Goal: Task Accomplishment & Management: Use online tool/utility

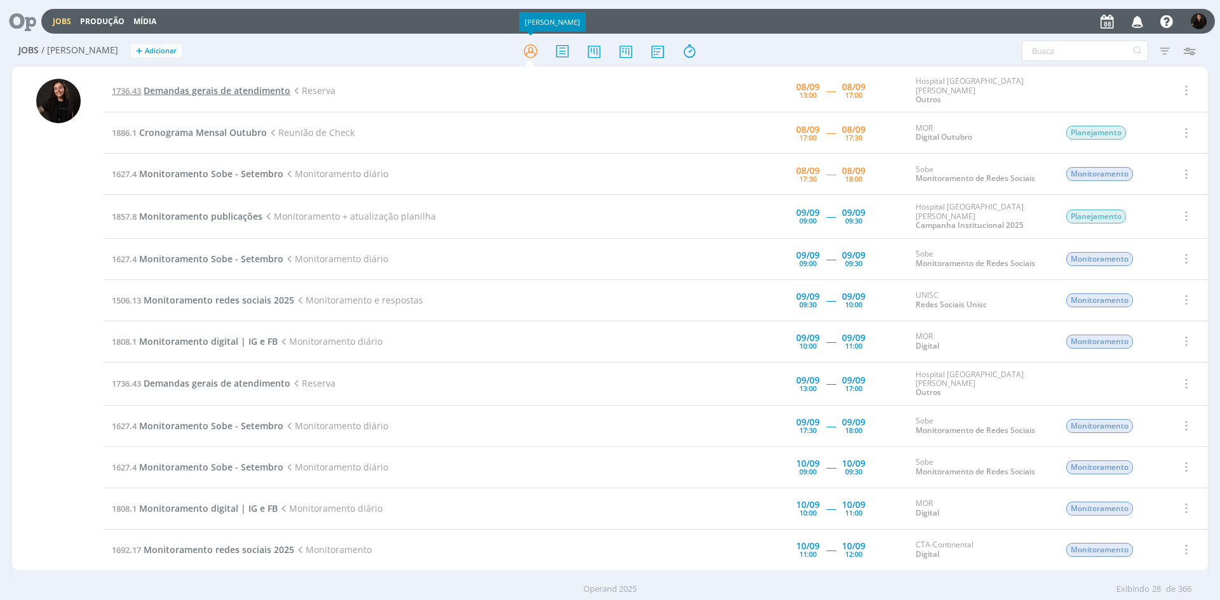
click at [203, 90] on span "Demandas gerais de atendimento" at bounding box center [217, 90] width 147 height 12
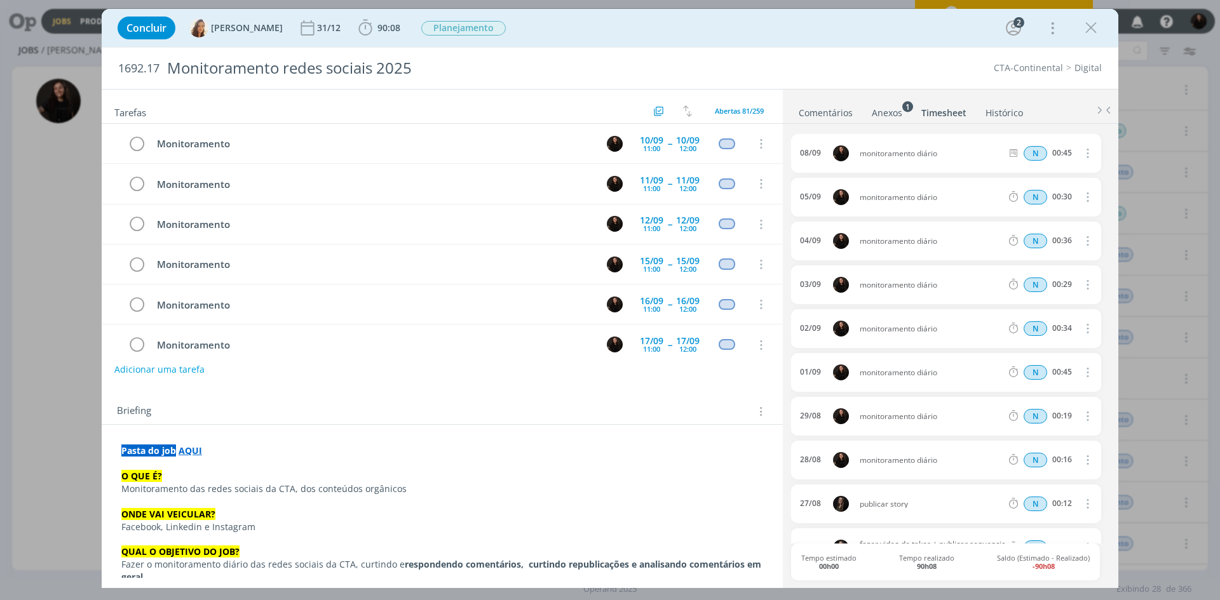
scroll to position [191, 0]
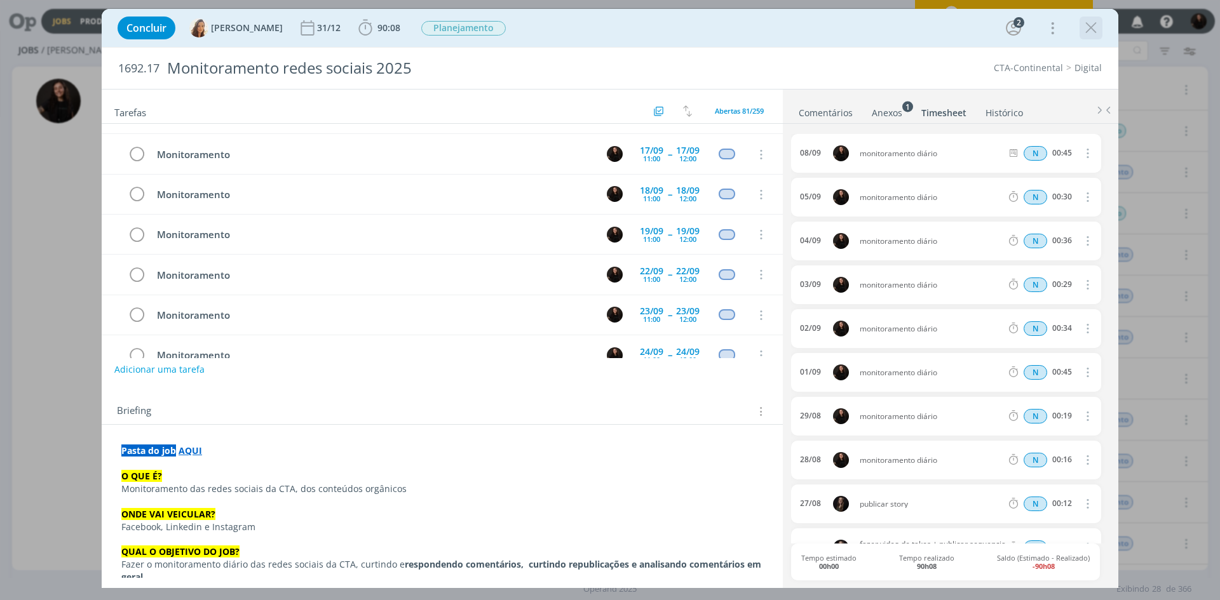
click at [1092, 27] on icon "dialog" at bounding box center [1090, 27] width 19 height 19
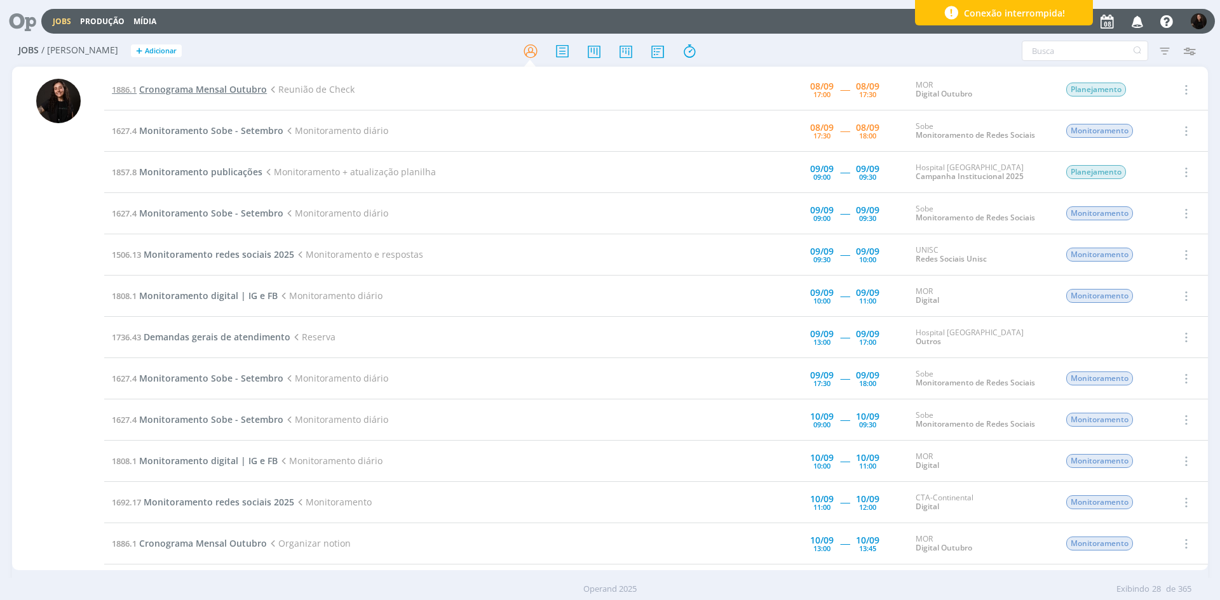
click at [197, 91] on span "Cronograma Mensal Outubro" at bounding box center [203, 89] width 128 height 12
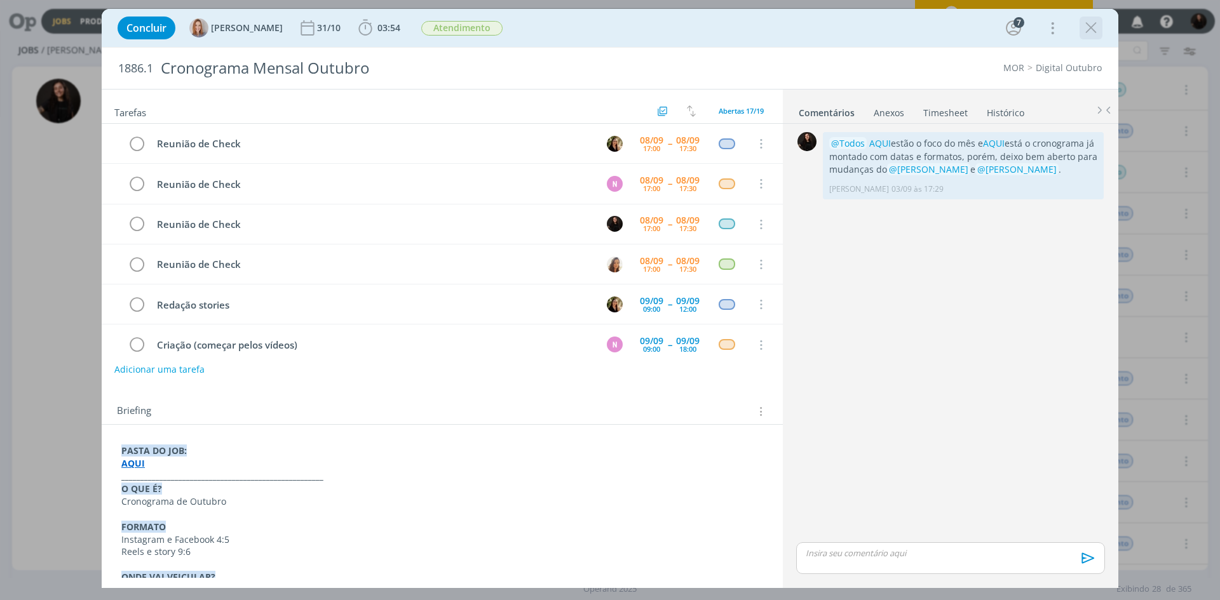
click at [1087, 25] on icon "dialog" at bounding box center [1090, 27] width 19 height 19
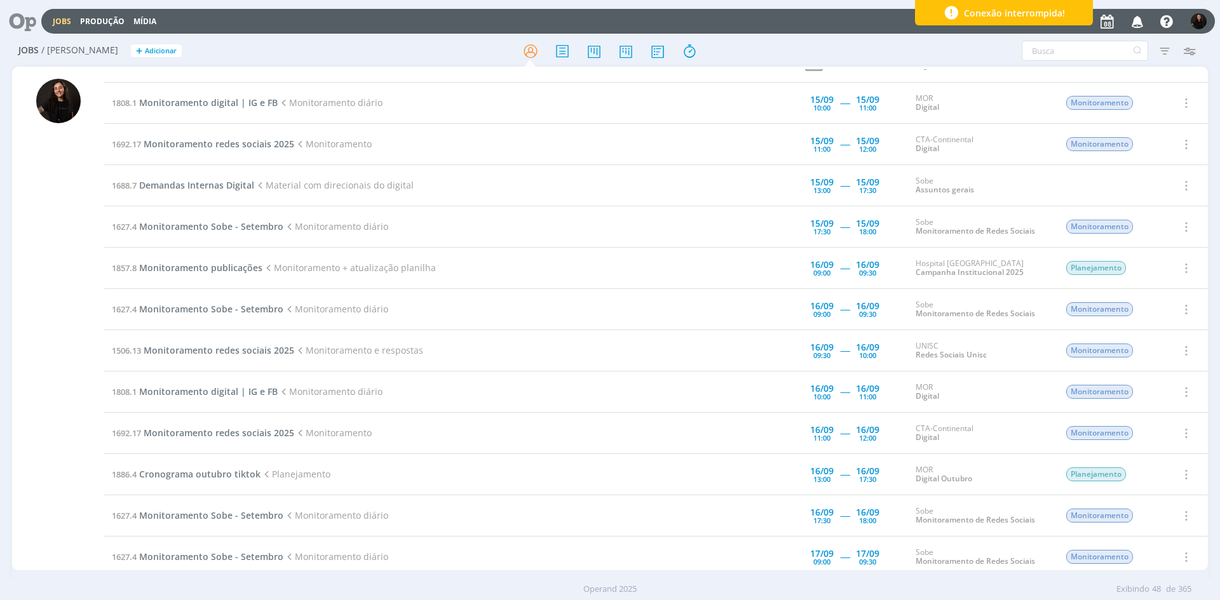
scroll to position [1487, 0]
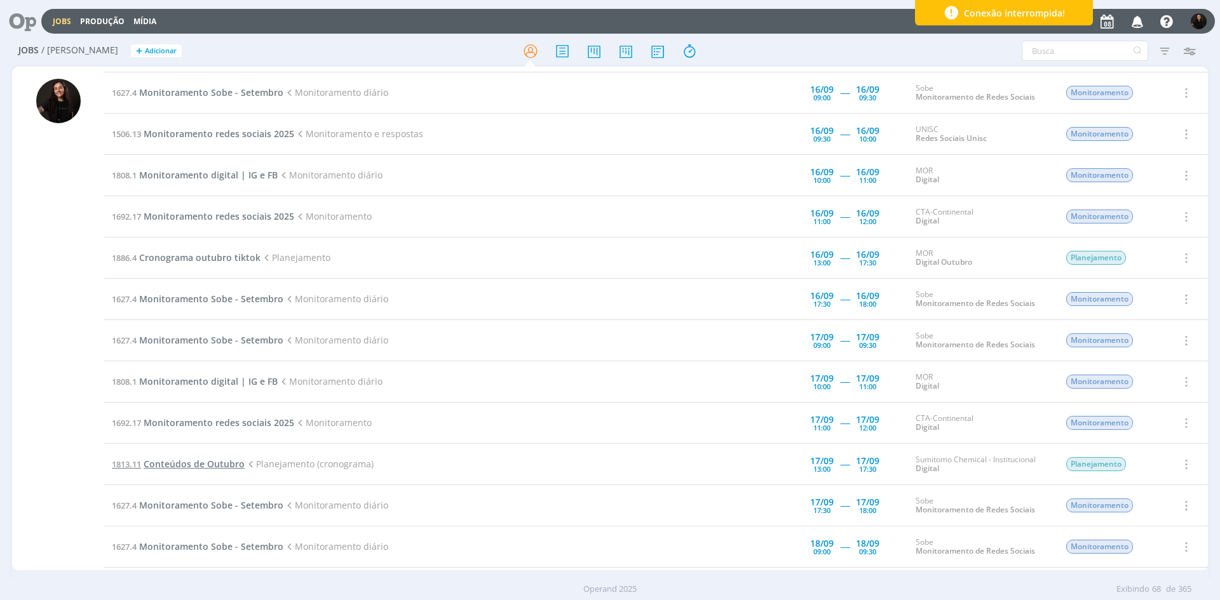
click at [220, 466] on span "Conteúdos de Outubro" at bounding box center [194, 464] width 101 height 12
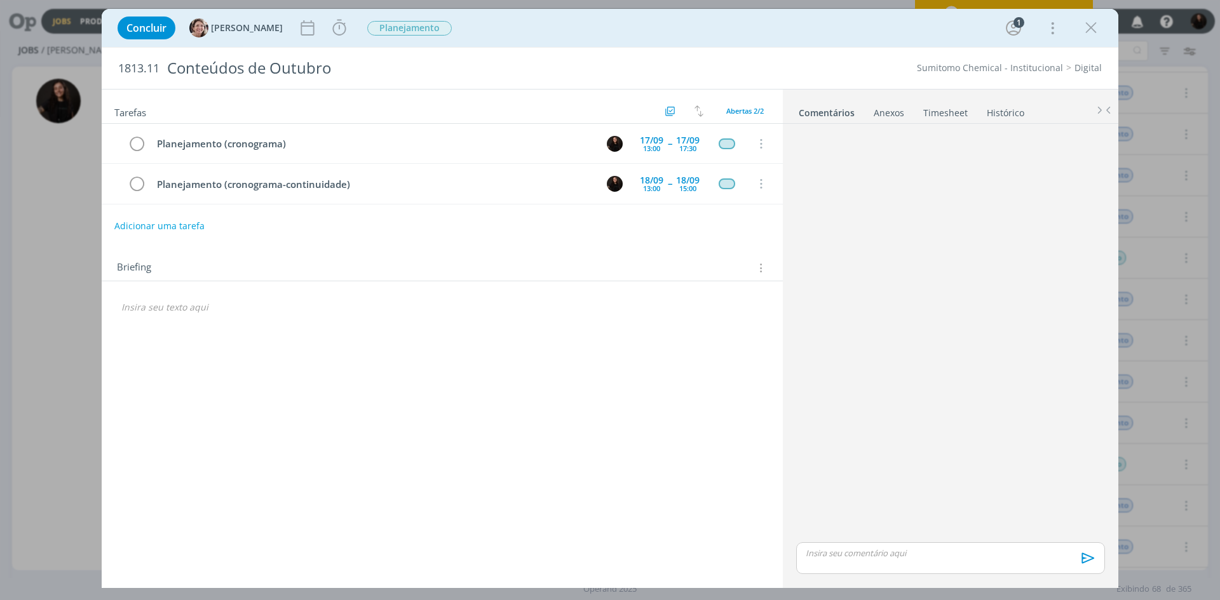
click at [1098, 25] on icon "dialog" at bounding box center [1090, 27] width 19 height 19
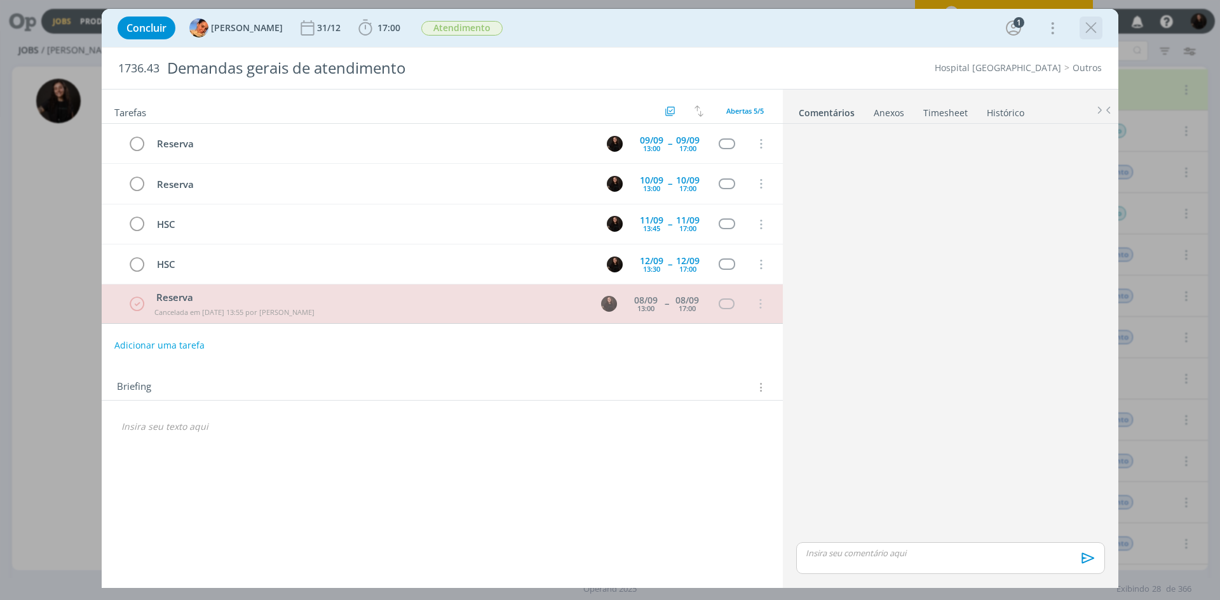
click at [1086, 24] on icon "dialog" at bounding box center [1090, 27] width 19 height 19
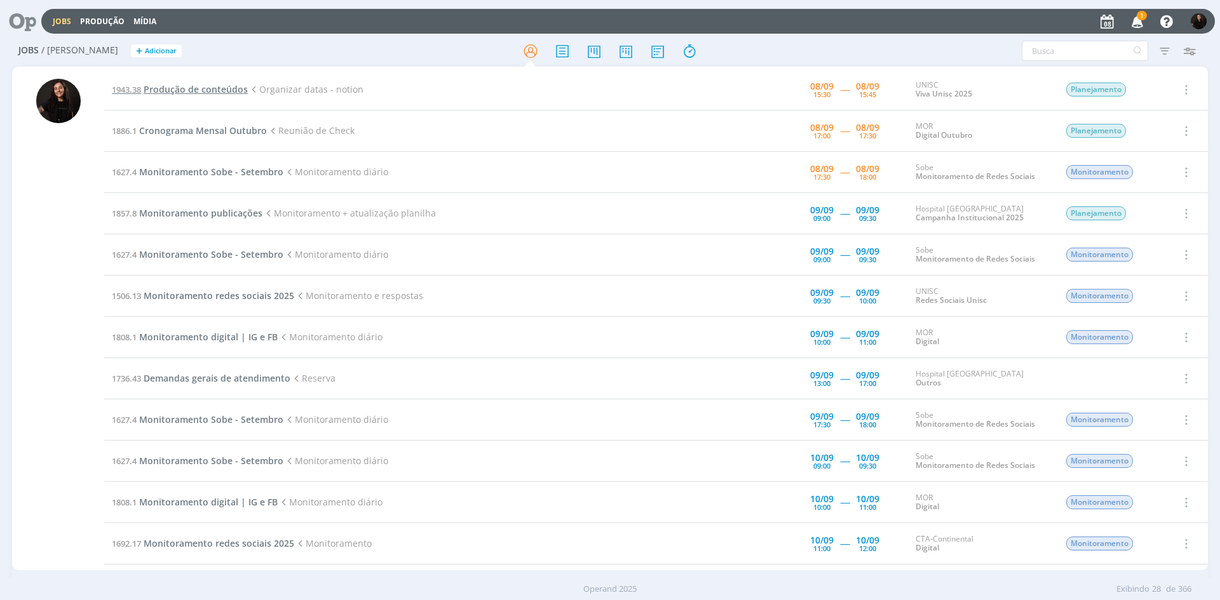
click at [217, 92] on span "Produção de conteúdos" at bounding box center [196, 89] width 104 height 12
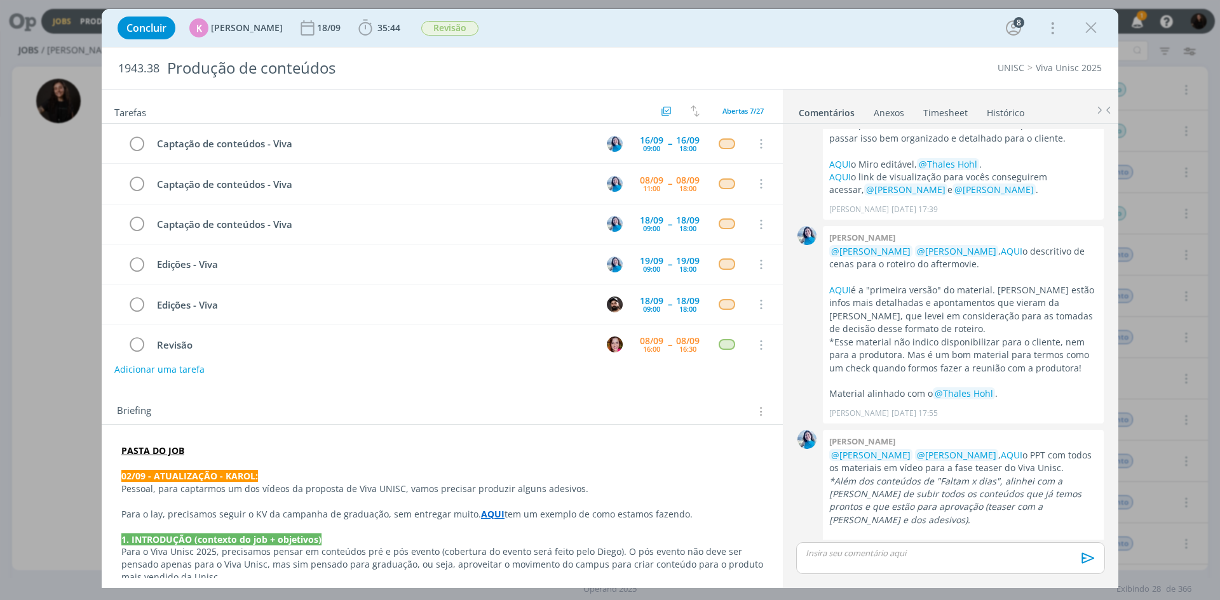
scroll to position [57, 0]
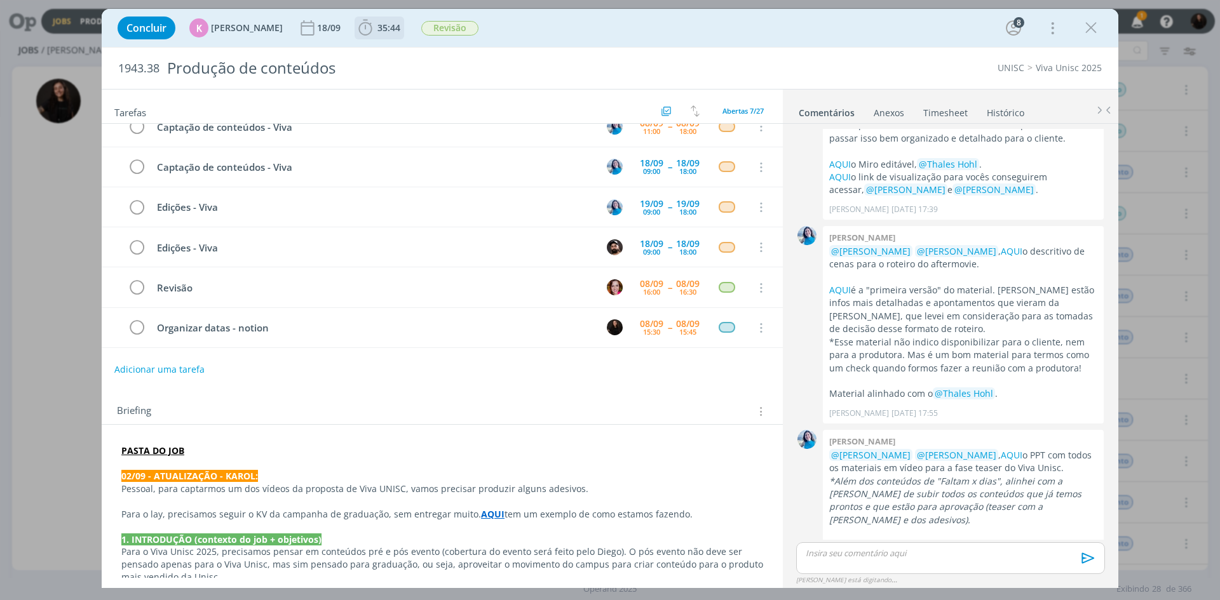
click at [375, 28] on b "35:44" at bounding box center [389, 28] width 28 height 9
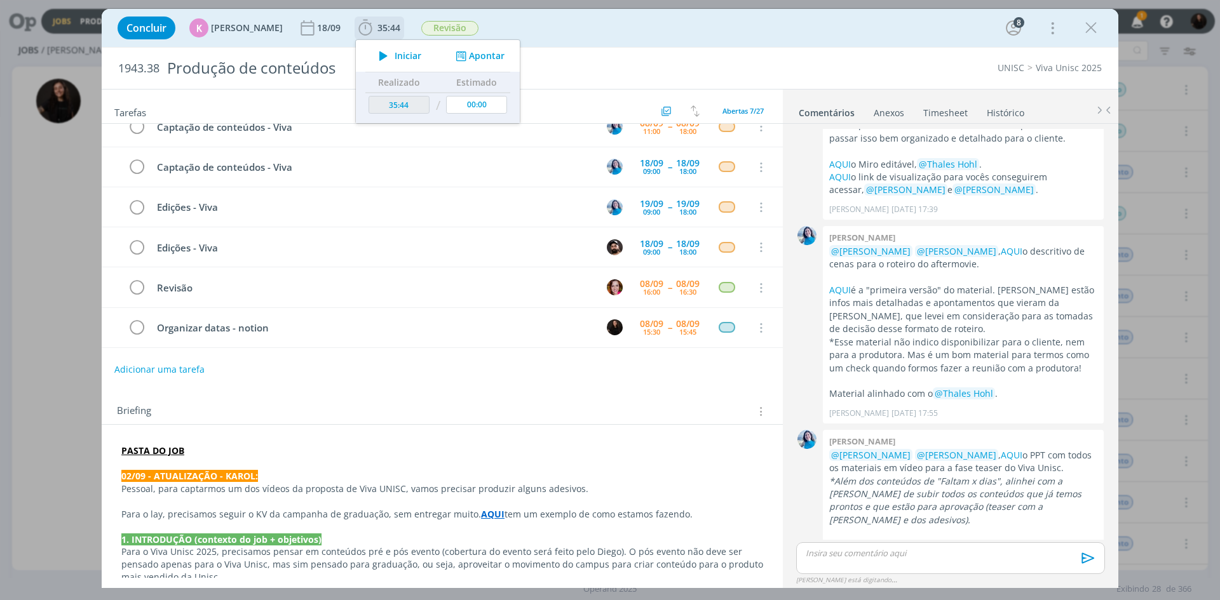
click at [378, 63] on icon "dialog" at bounding box center [383, 56] width 22 height 17
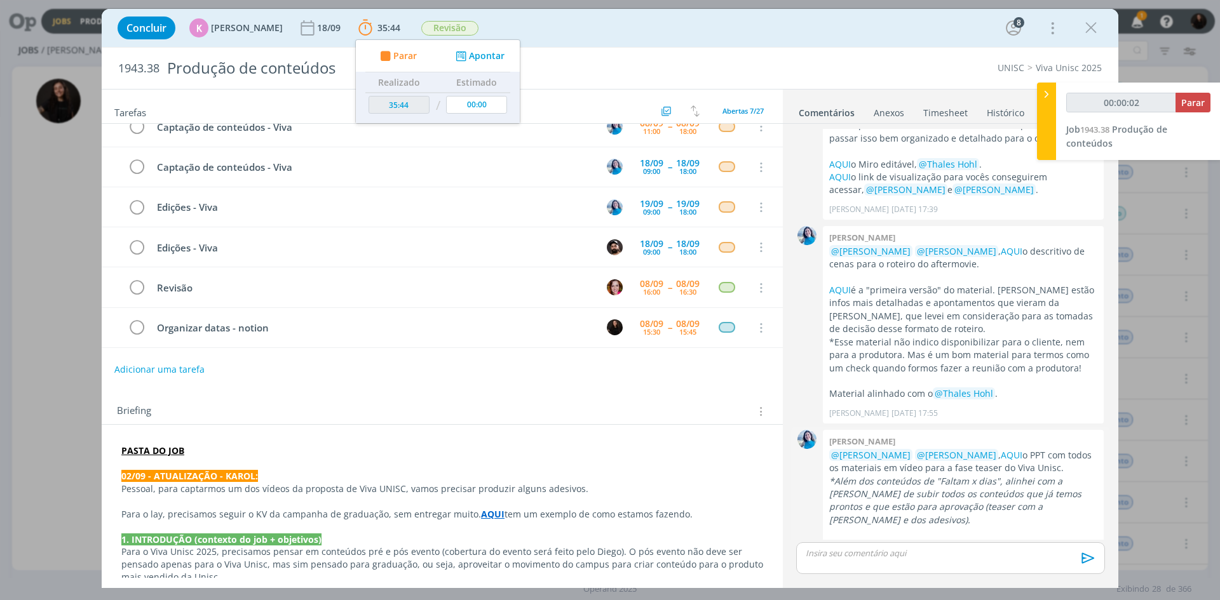
click at [965, 540] on link "AQUI" at bounding box center [961, 546] width 22 height 12
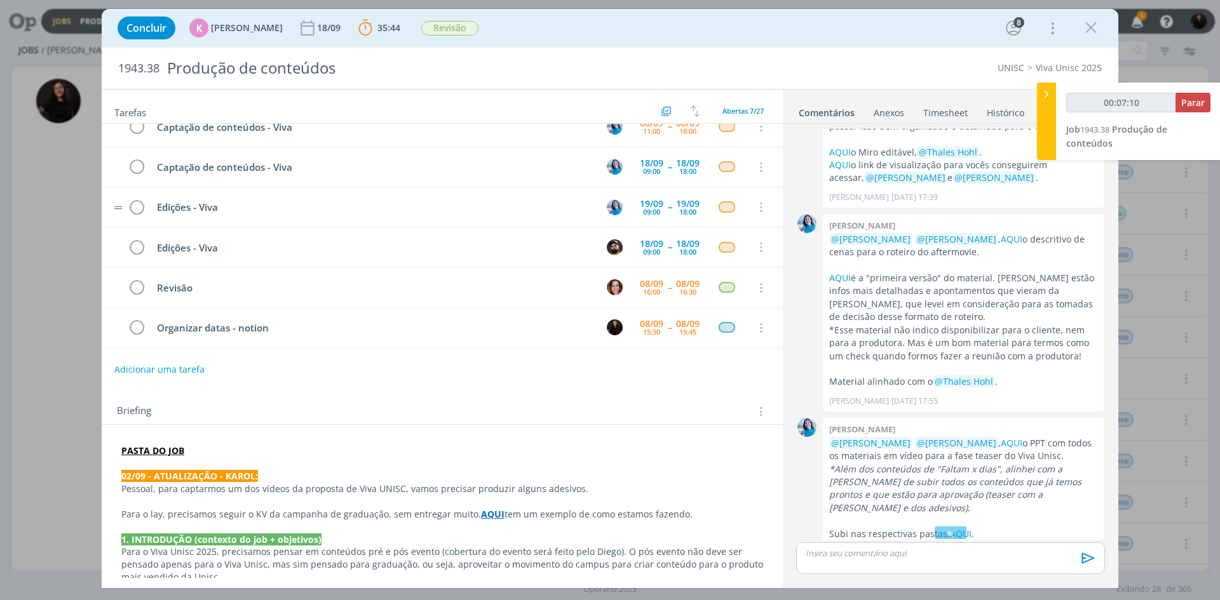
scroll to position [0, 0]
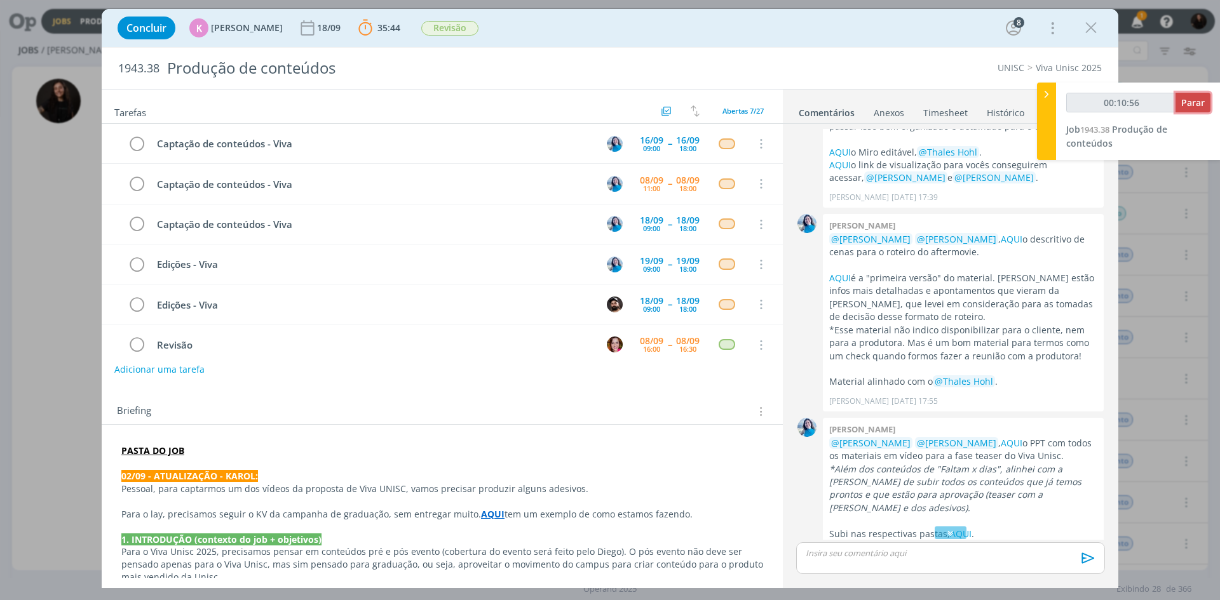
type input "00:10:57"
click at [1199, 107] on span "Parar" at bounding box center [1193, 103] width 24 height 12
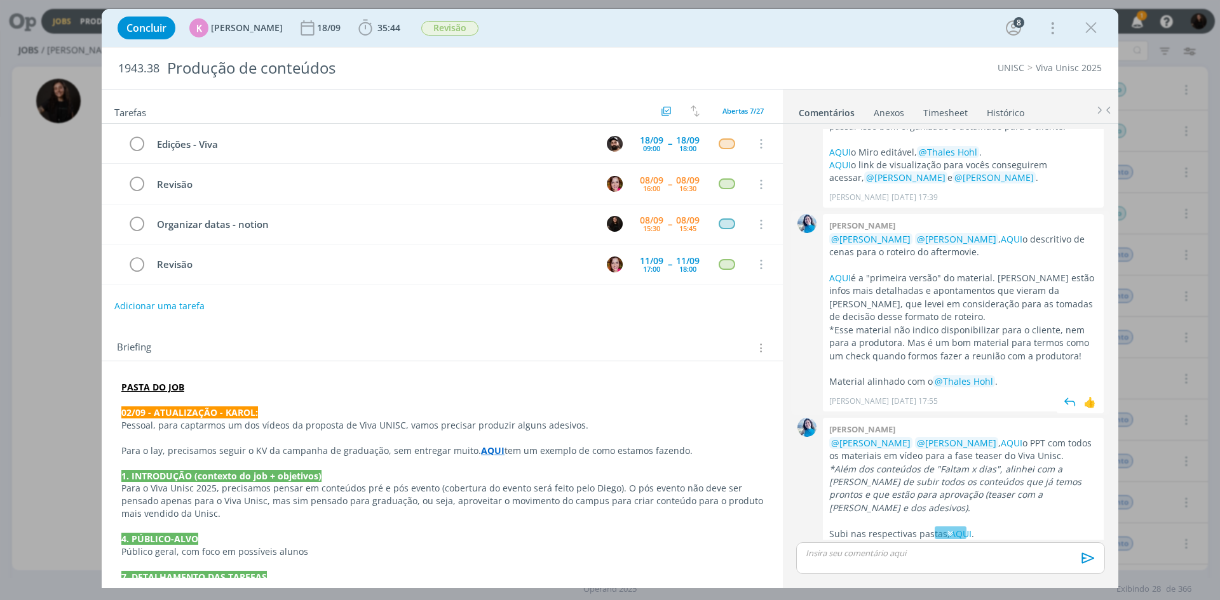
scroll to position [104, 0]
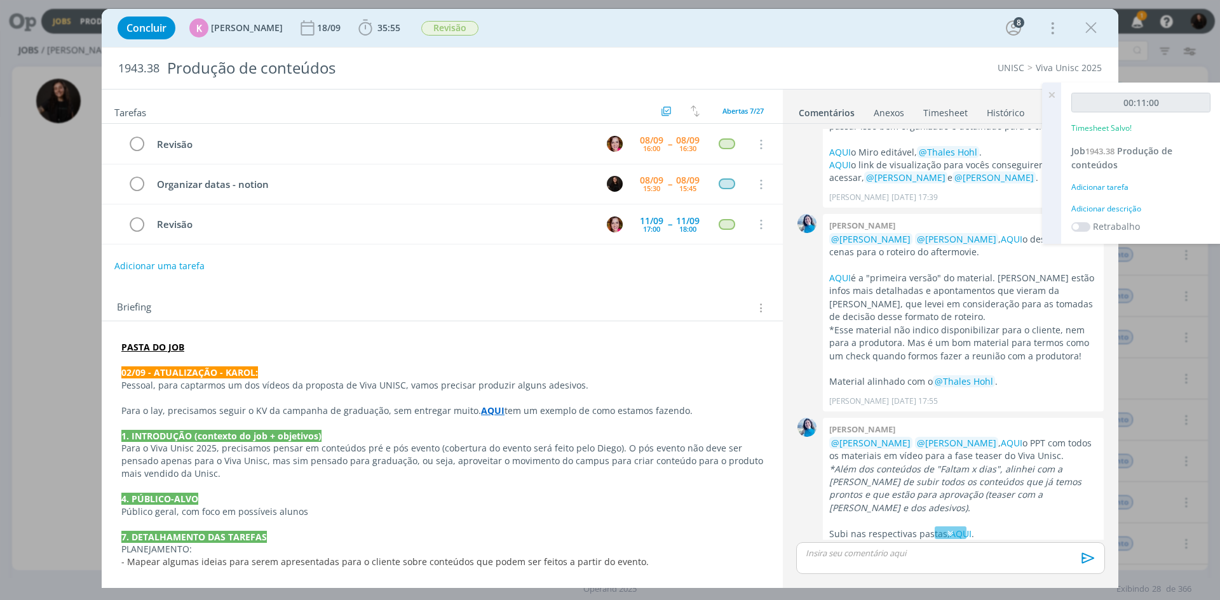
click at [1120, 207] on div "Adicionar descrição" at bounding box center [1140, 208] width 139 height 11
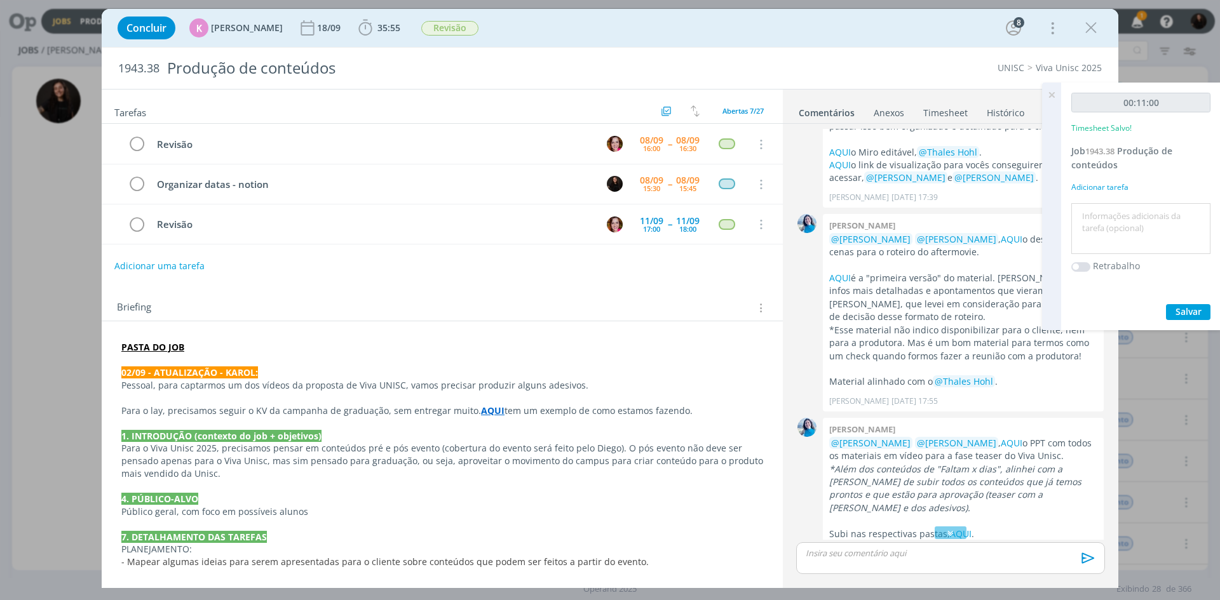
click at [1120, 212] on textarea at bounding box center [1140, 228] width 133 height 45
type textarea "atualização de datas"
click at [1200, 313] on span "Salvar" at bounding box center [1188, 312] width 26 height 12
click at [886, 567] on div "dialog" at bounding box center [950, 558] width 309 height 32
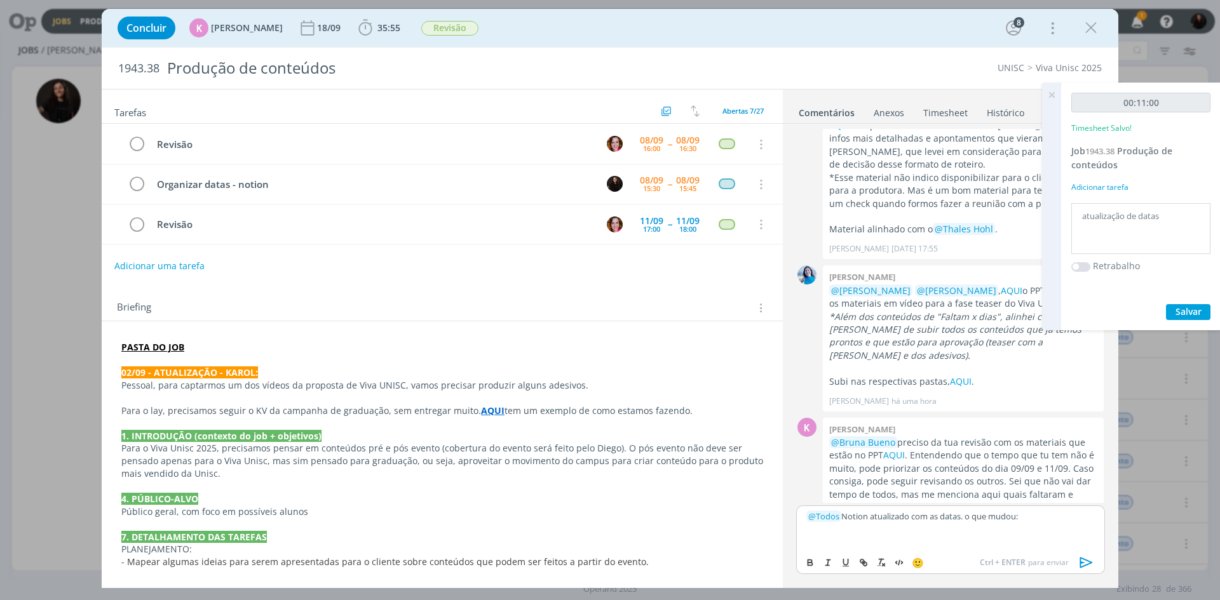
scroll to position [736, 0]
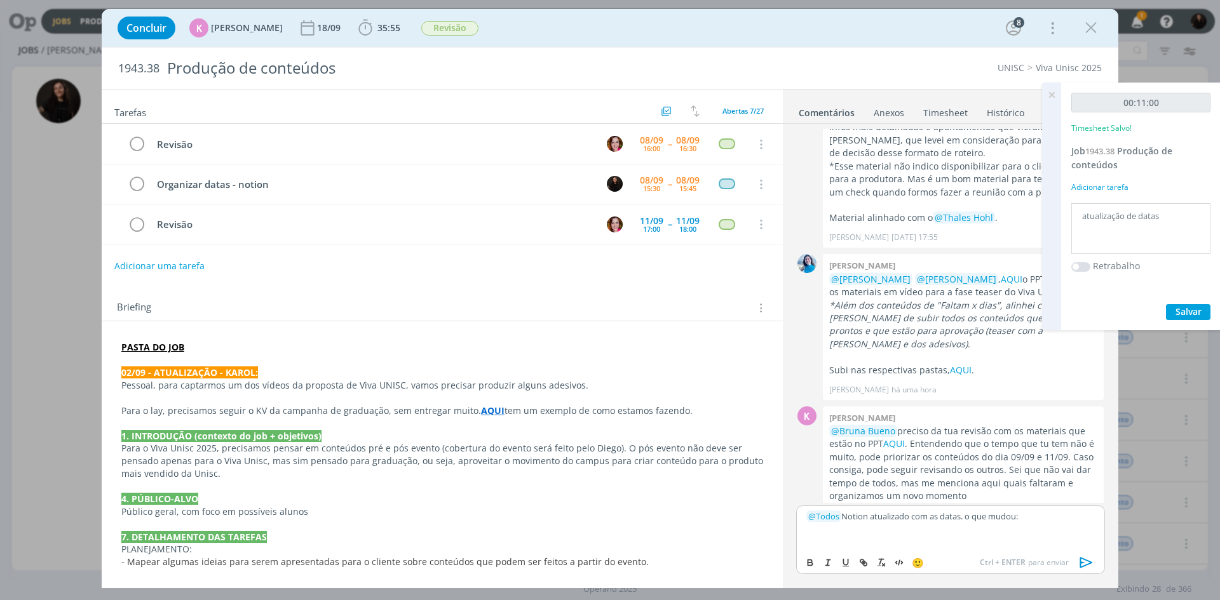
click at [1065, 541] on p "dialog" at bounding box center [950, 539] width 288 height 11
click at [1090, 562] on icon "dialog" at bounding box center [1086, 562] width 13 height 11
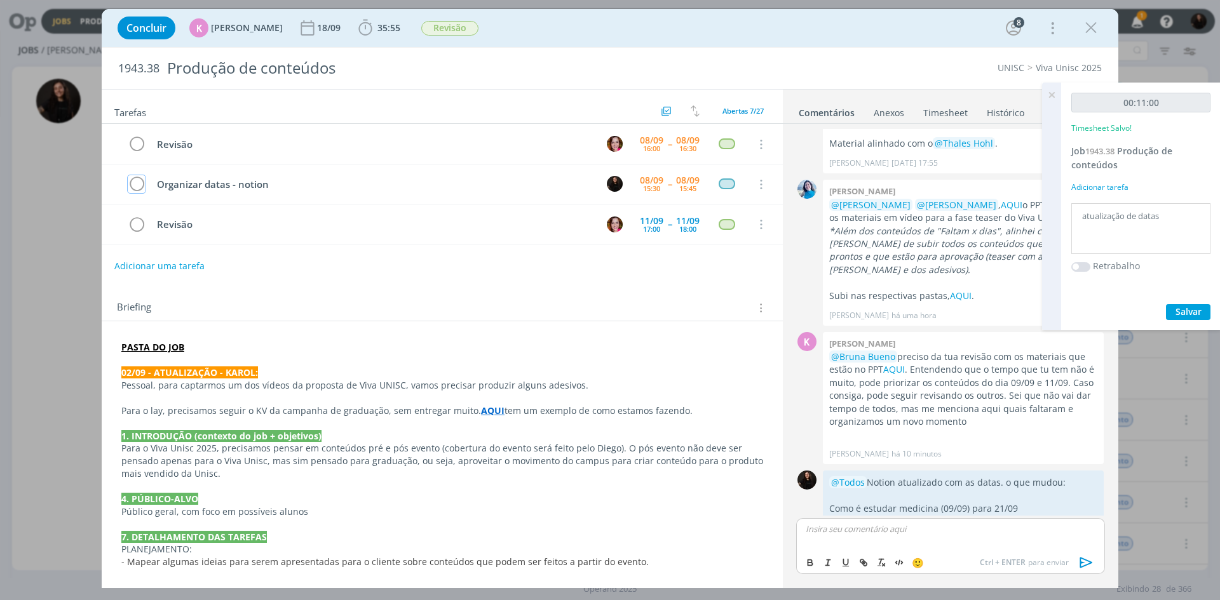
drag, startPoint x: 134, startPoint y: 185, endPoint x: 706, endPoint y: 97, distance: 578.3
click at [133, 185] on icon "dialog" at bounding box center [137, 184] width 18 height 19
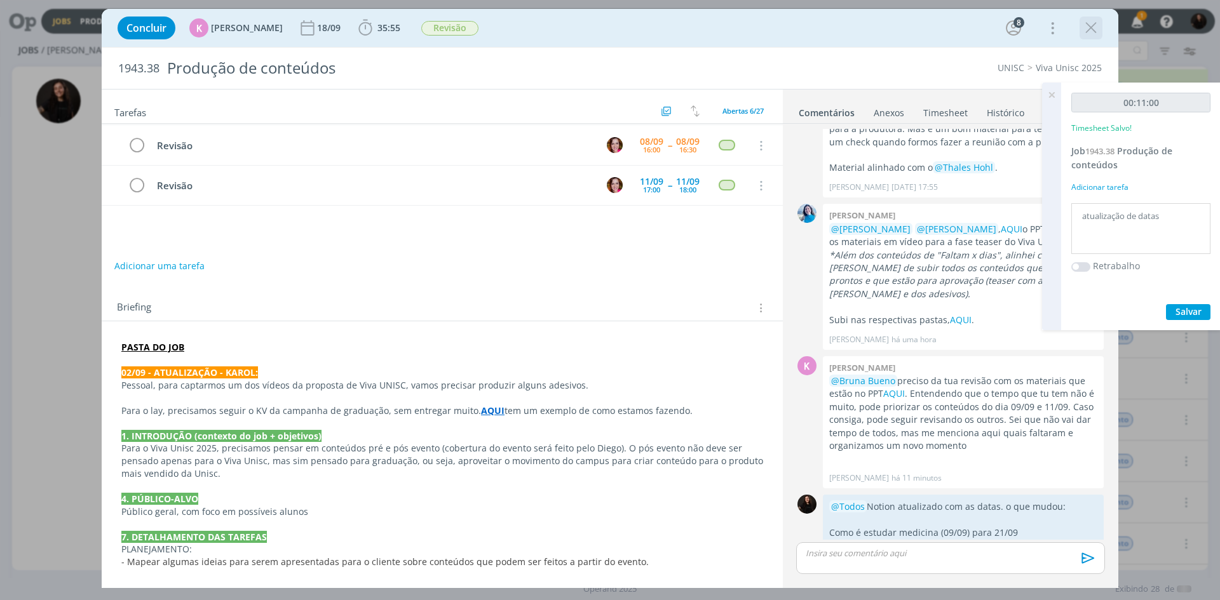
scroll to position [97, 0]
click at [1090, 28] on icon "dialog" at bounding box center [1090, 27] width 19 height 19
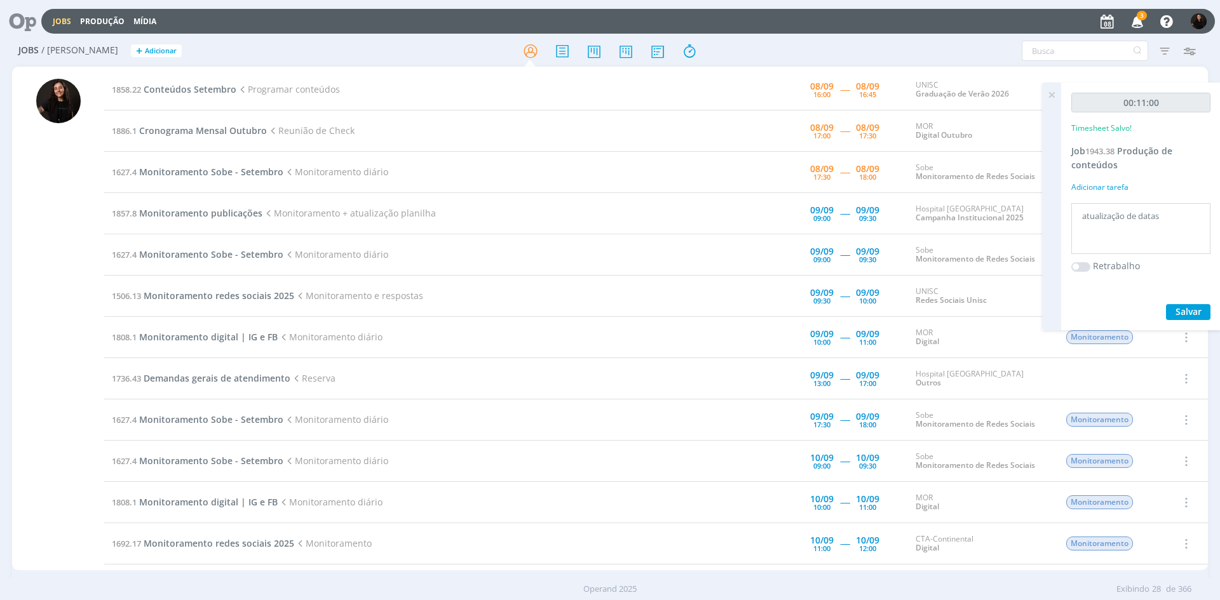
click at [255, 117] on td "1886.1 Cronograma Mensal Outubro Reunião de Check" at bounding box center [404, 131] width 600 height 41
click at [163, 93] on span "Conteúdos Setembro" at bounding box center [190, 89] width 93 height 12
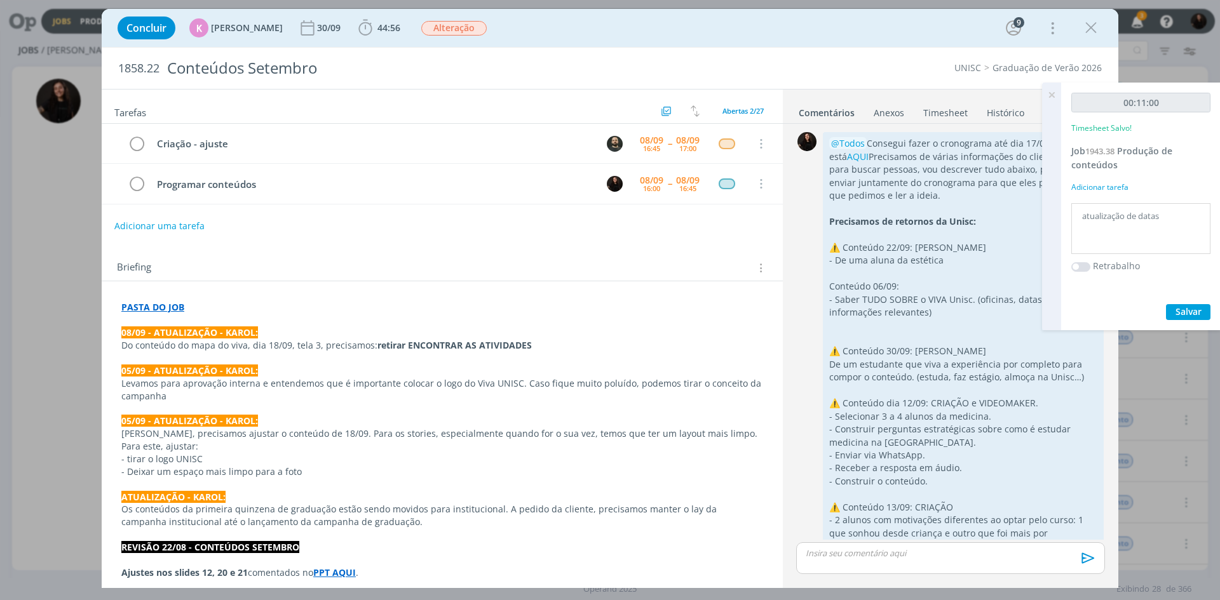
scroll to position [2123, 0]
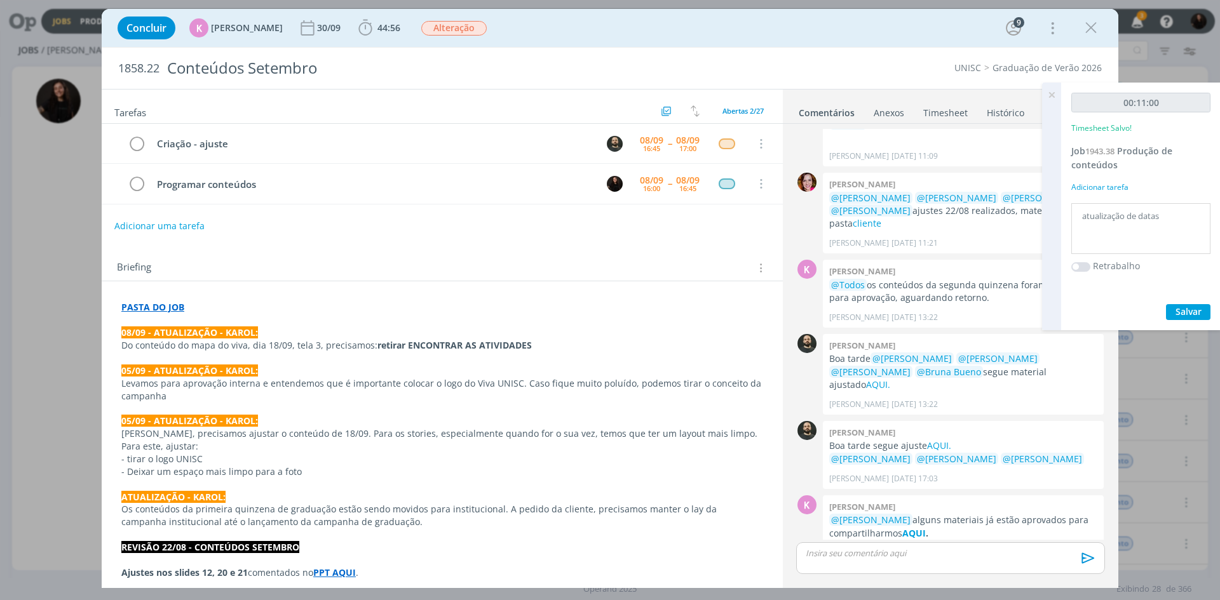
click at [1049, 98] on icon at bounding box center [1051, 95] width 23 height 25
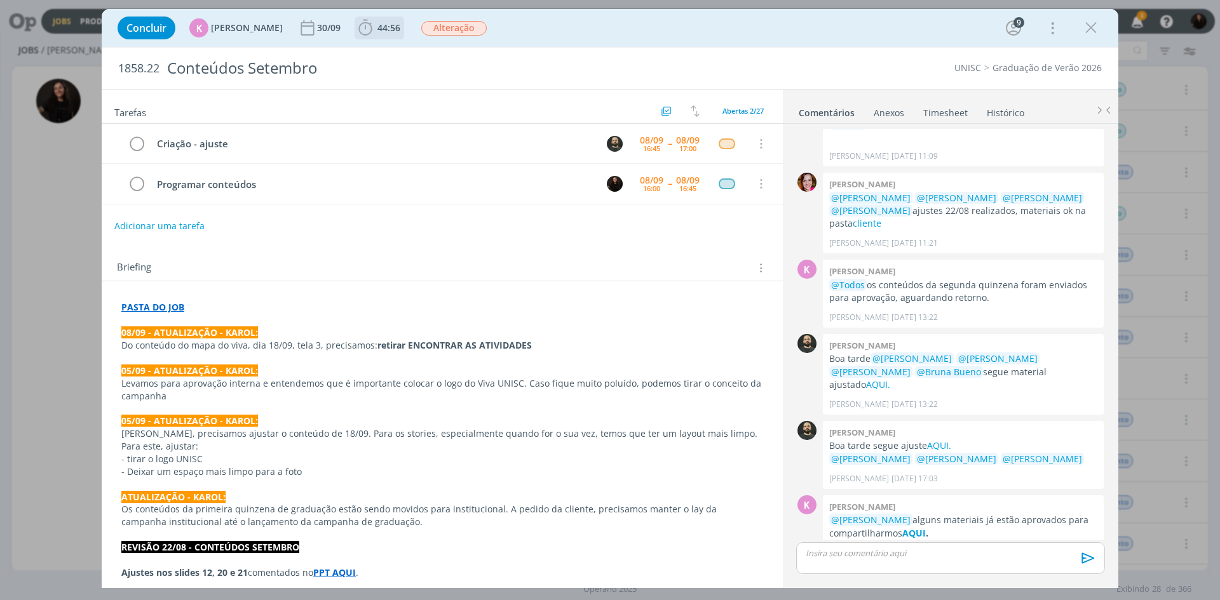
click at [363, 27] on icon "dialog" at bounding box center [364, 28] width 13 height 16
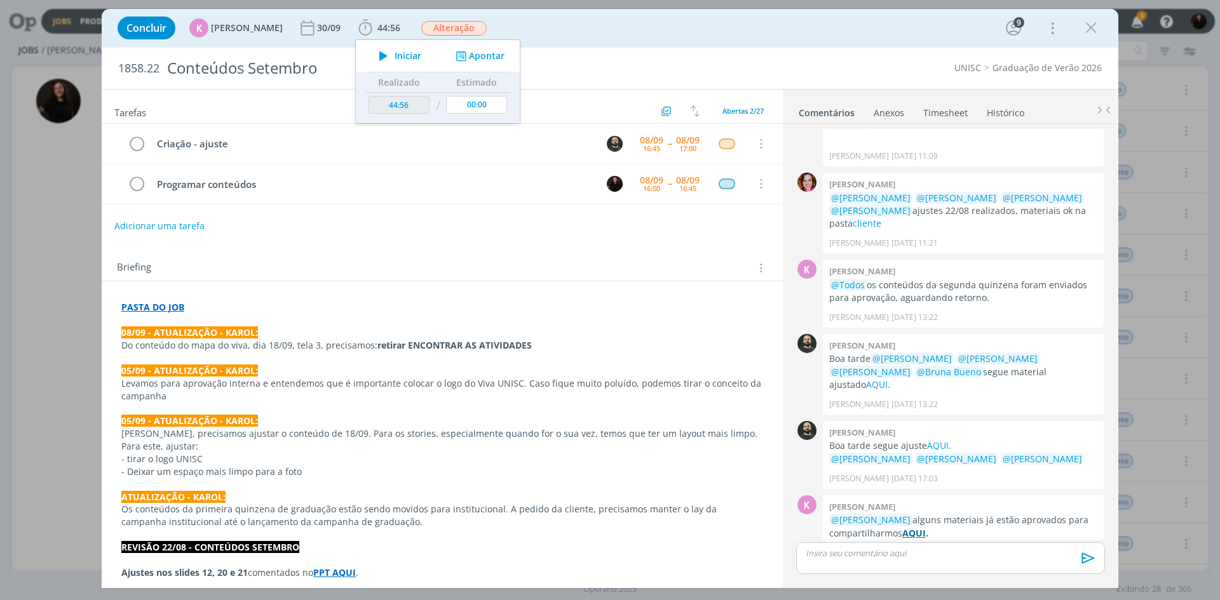
click at [915, 527] on strong "AQUI" at bounding box center [914, 533] width 24 height 12
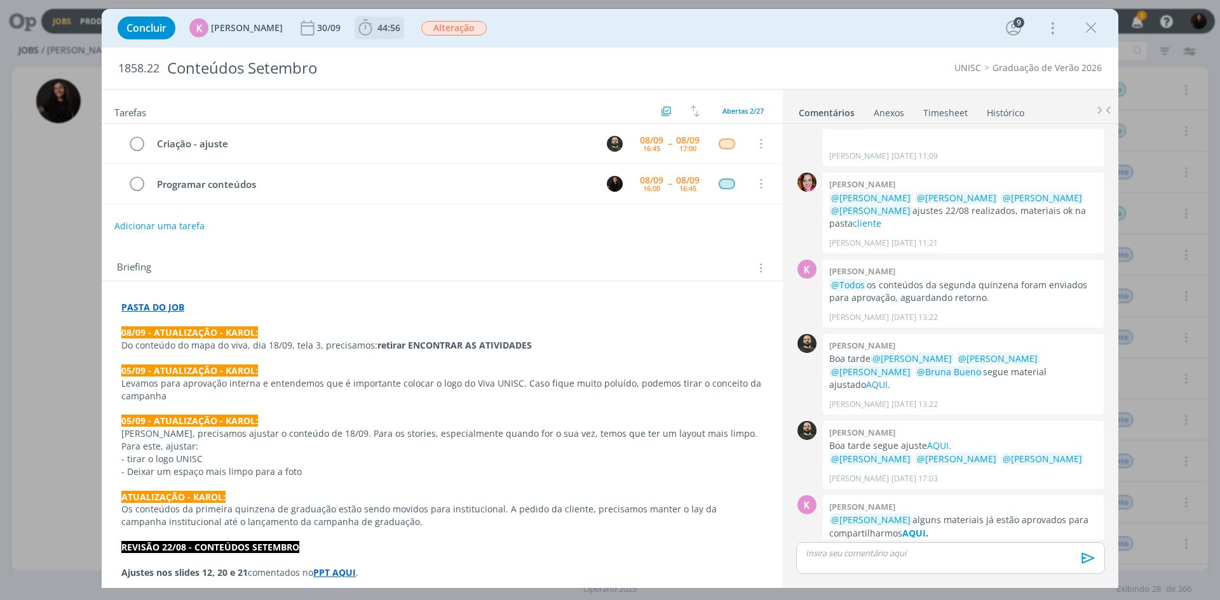
drag, startPoint x: 363, startPoint y: 36, endPoint x: 371, endPoint y: 36, distance: 8.3
click at [363, 36] on icon "dialog" at bounding box center [365, 27] width 19 height 19
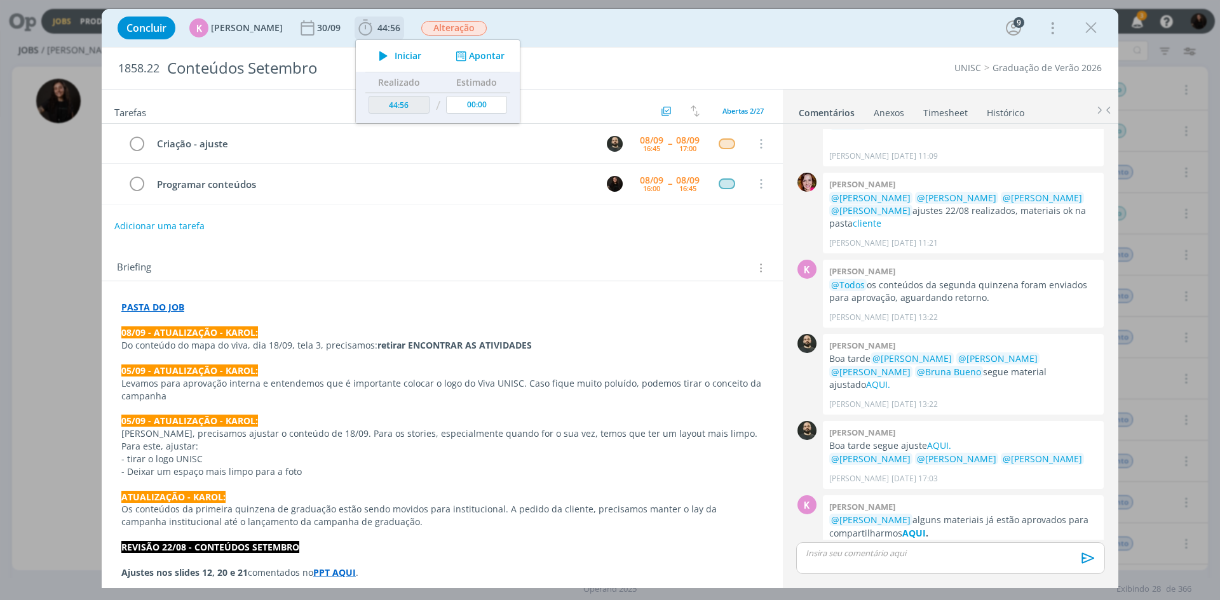
click at [399, 55] on span "Iniciar" at bounding box center [407, 55] width 27 height 9
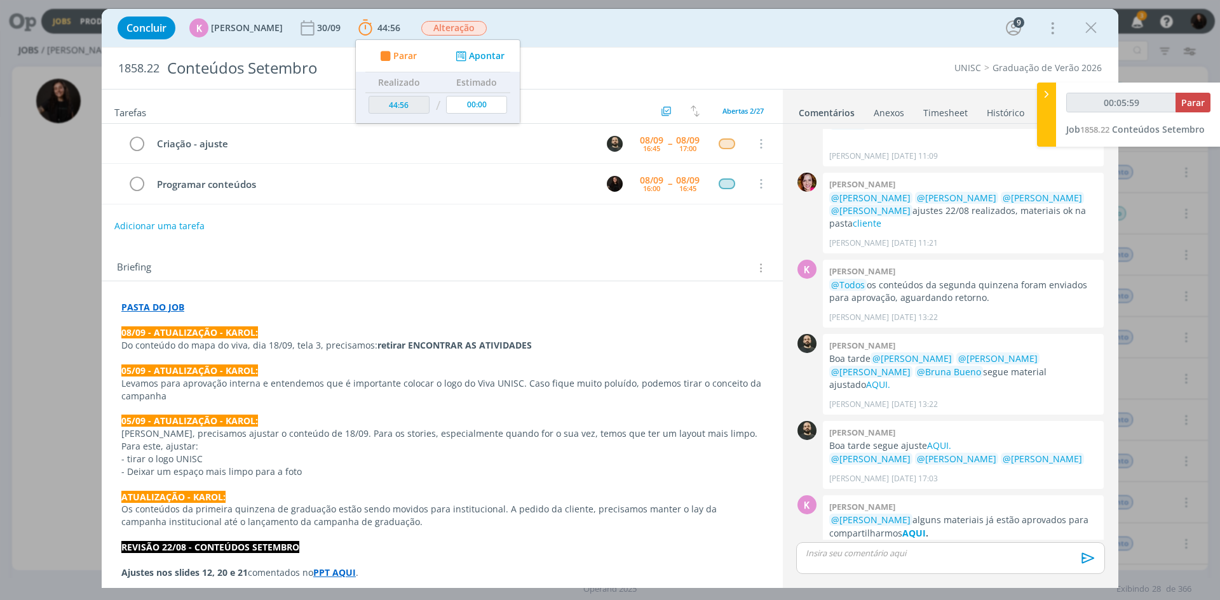
type input "00:06:00"
click at [1050, 100] on icon at bounding box center [1046, 94] width 13 height 13
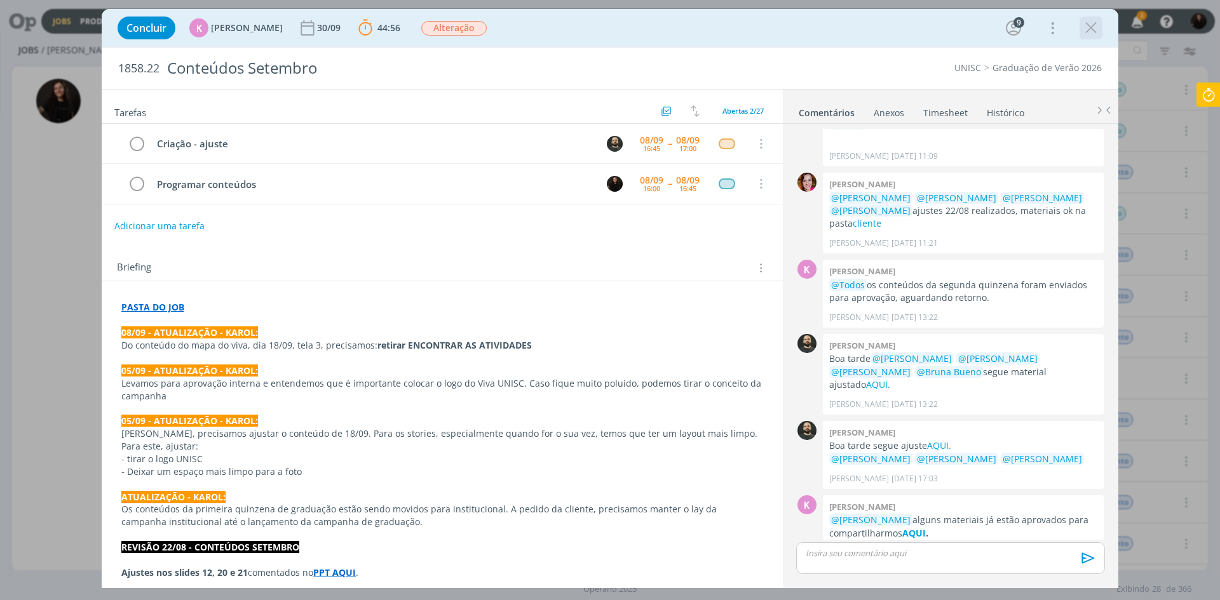
click at [1091, 21] on icon "dialog" at bounding box center [1090, 27] width 19 height 19
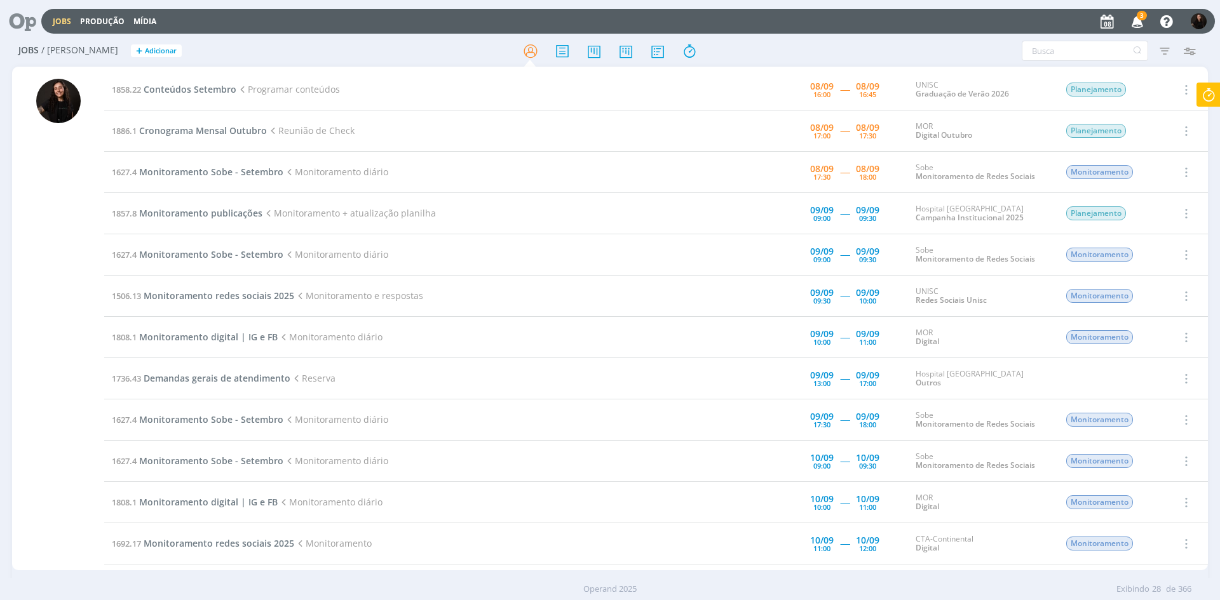
click at [1142, 26] on icon "button" at bounding box center [1137, 21] width 22 height 22
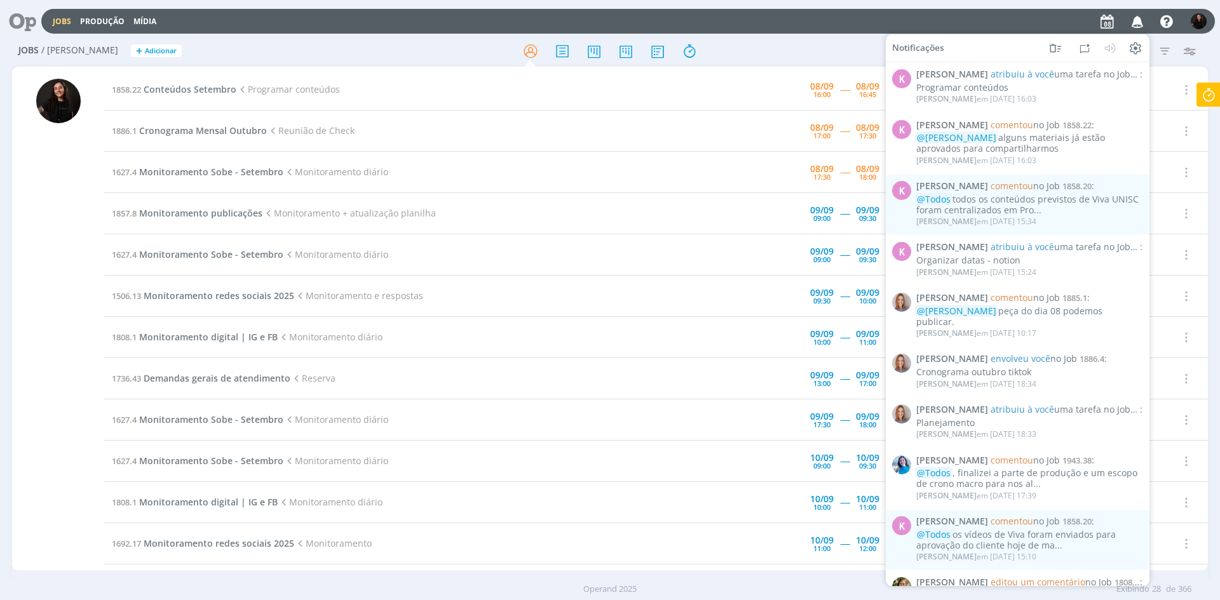
click at [1142, 25] on icon "button" at bounding box center [1137, 21] width 22 height 22
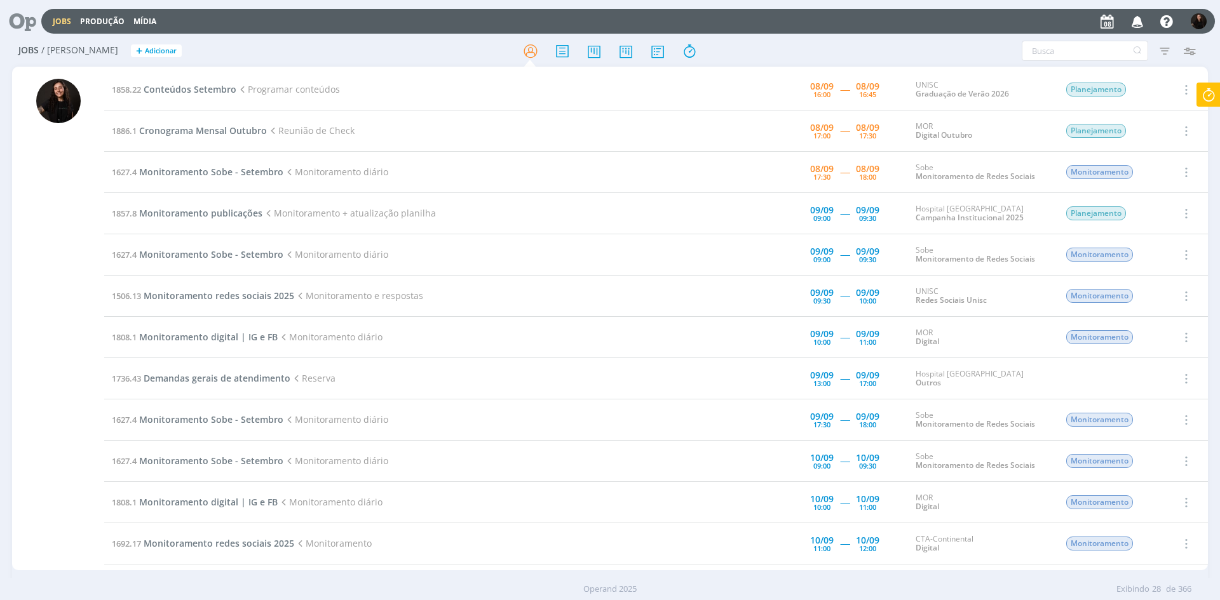
click at [1211, 97] on icon at bounding box center [1208, 95] width 23 height 25
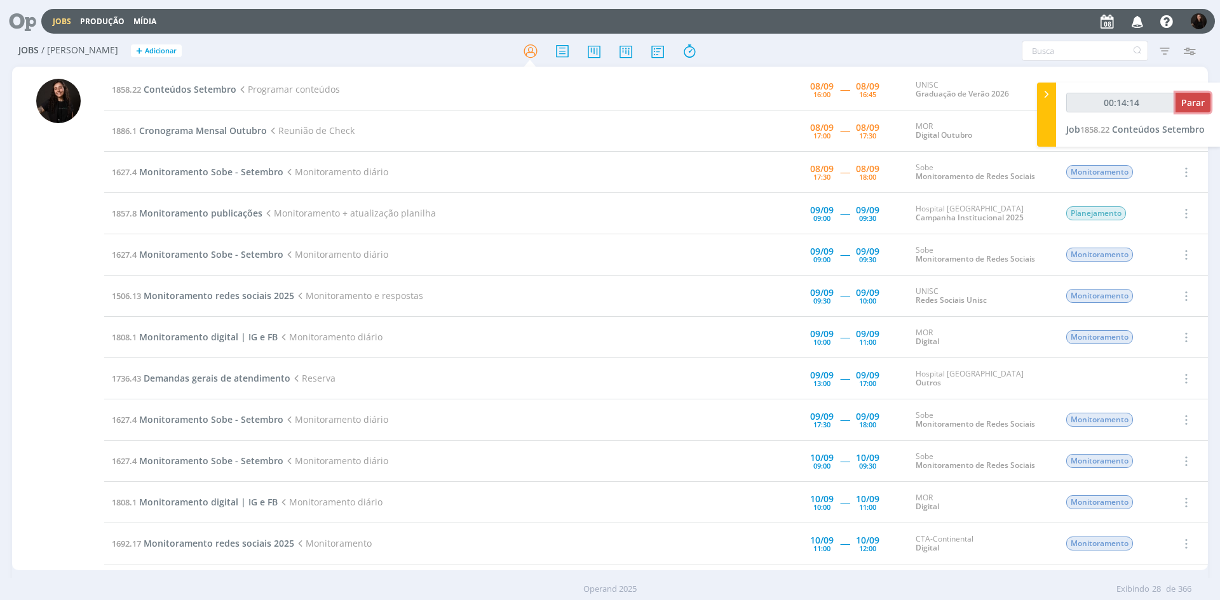
type input "00:14:16"
click at [1201, 105] on span "Parar" at bounding box center [1193, 103] width 24 height 12
click at [1171, 132] on span "Conteúdos Setembro" at bounding box center [1158, 129] width 93 height 12
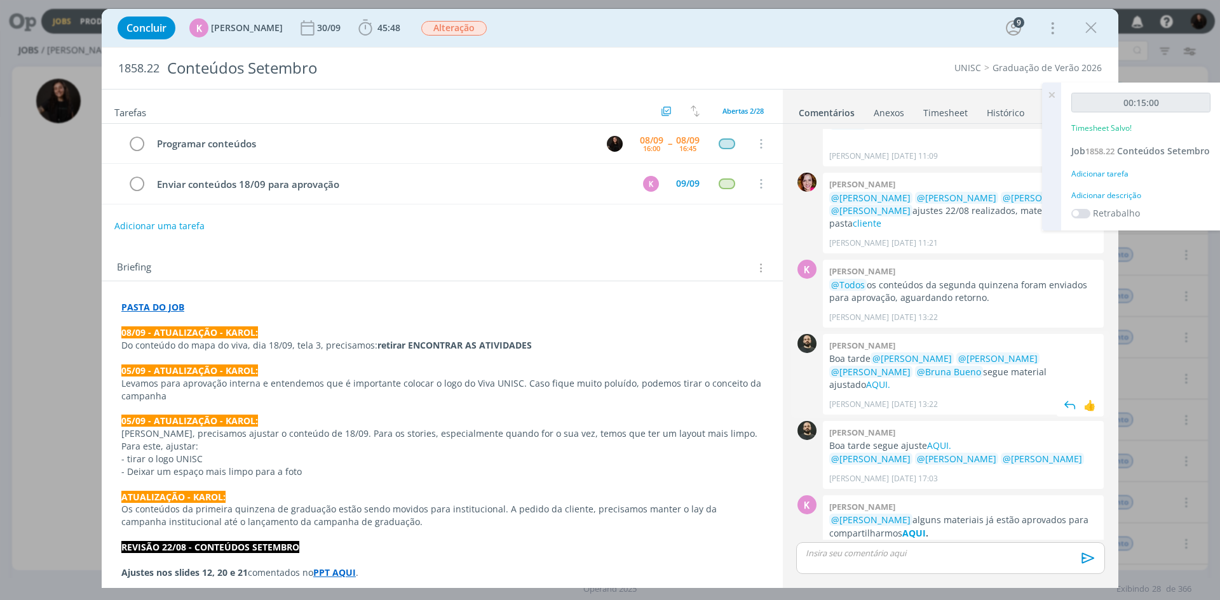
scroll to position [2198, 0]
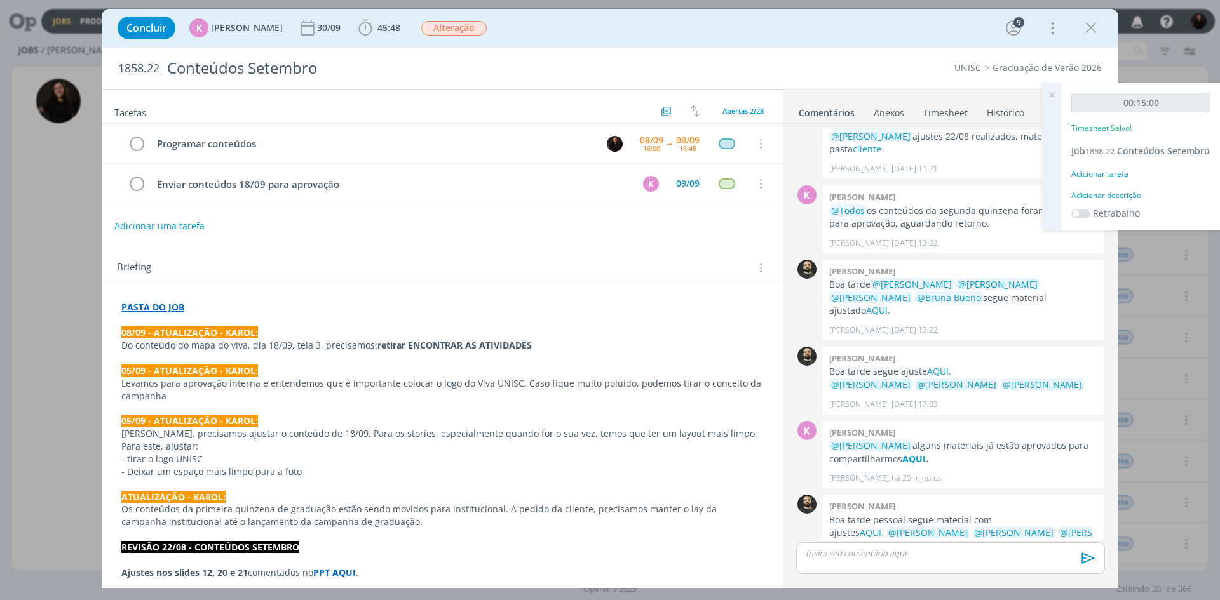
click at [1102, 201] on div "Adicionar descrição" at bounding box center [1140, 195] width 139 height 11
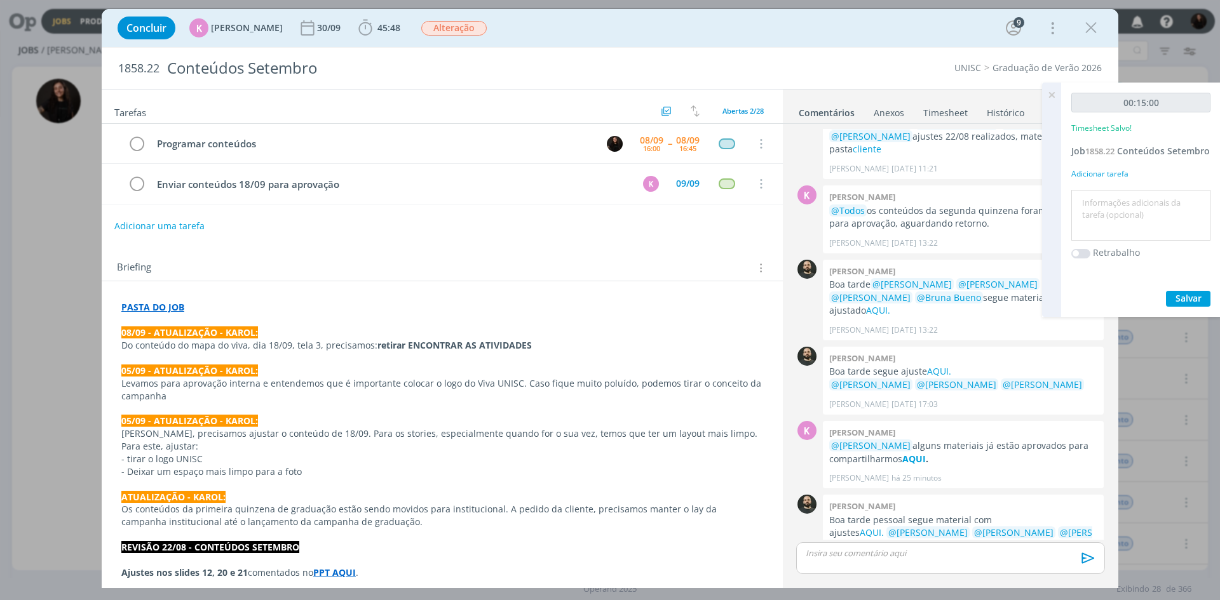
click at [1102, 213] on textarea at bounding box center [1140, 215] width 133 height 45
click at [1176, 220] on textarea "programação conteudos dia 27" at bounding box center [1140, 215] width 133 height 45
type textarea "programação conteudo dia 27"
click at [1199, 304] on span "Salvar" at bounding box center [1188, 298] width 26 height 12
click at [889, 551] on p "dialog" at bounding box center [950, 553] width 288 height 11
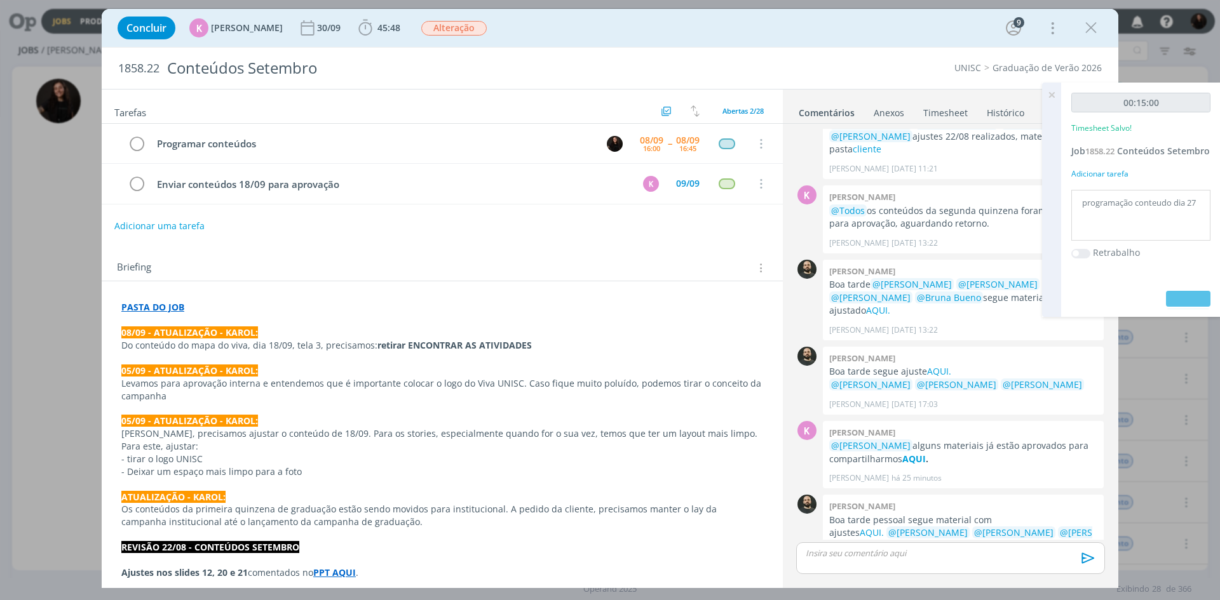
scroll to position [2222, 0]
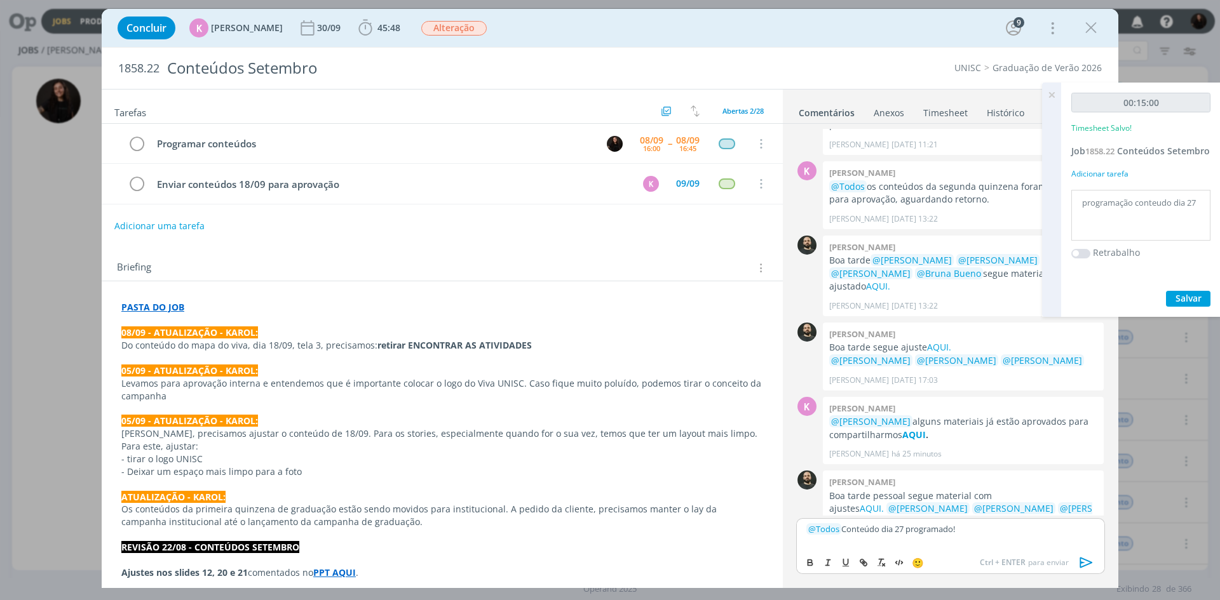
click at [1082, 560] on icon "dialog" at bounding box center [1086, 562] width 19 height 19
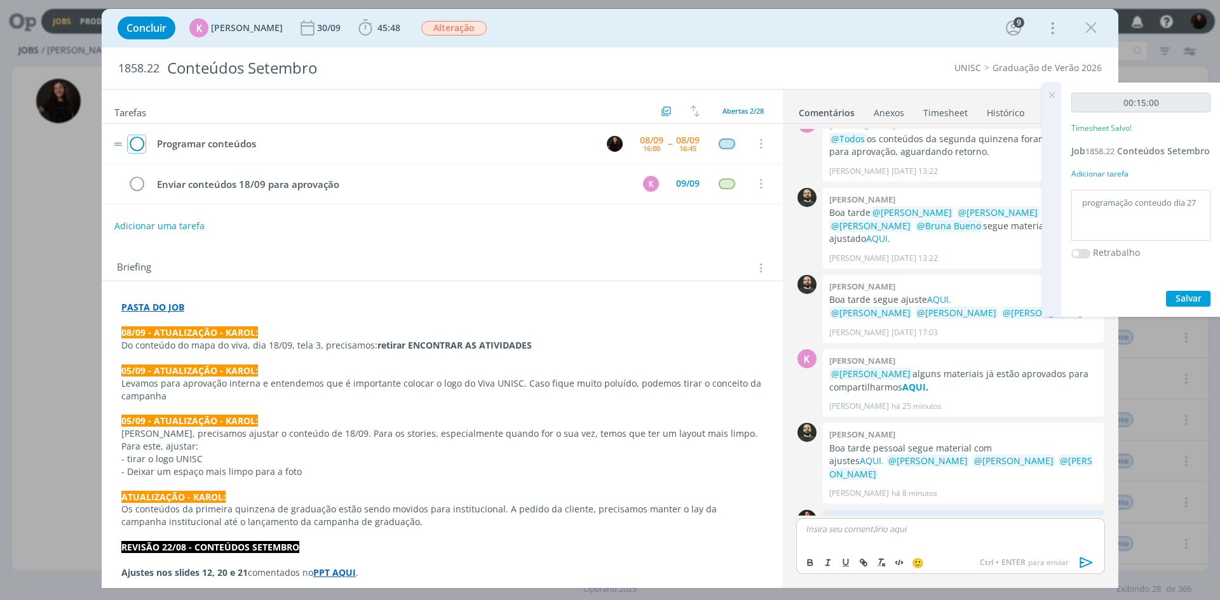
click at [135, 139] on icon "dialog" at bounding box center [137, 144] width 18 height 19
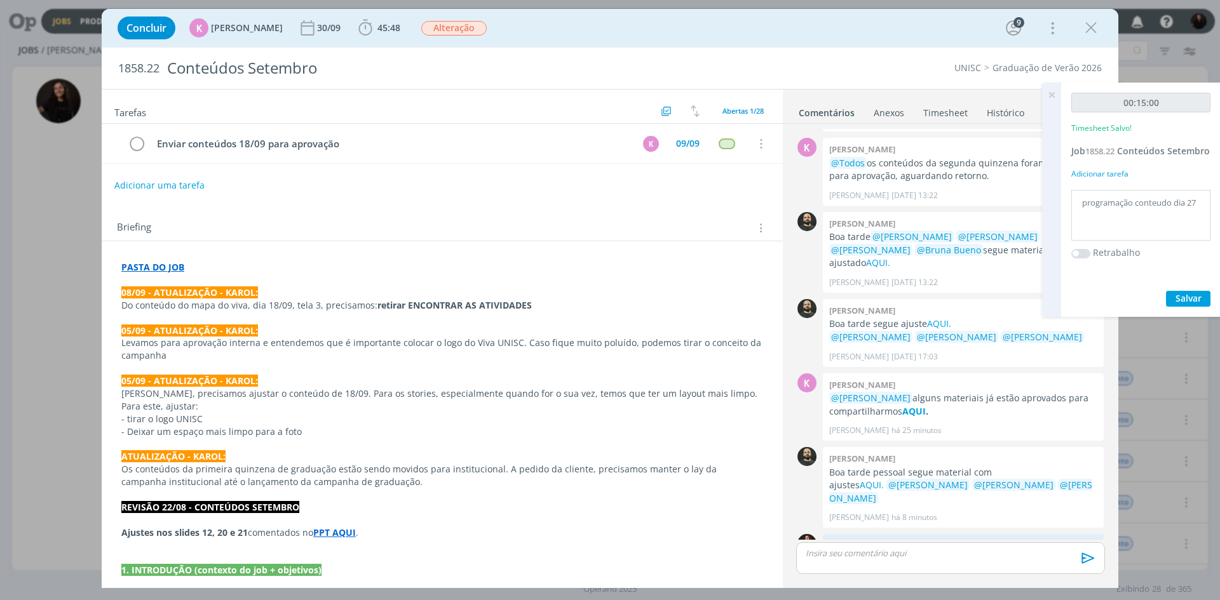
drag, startPoint x: 1092, startPoint y: 32, endPoint x: 22, endPoint y: 292, distance: 1101.8
click at [1092, 32] on icon "dialog" at bounding box center [1090, 27] width 19 height 19
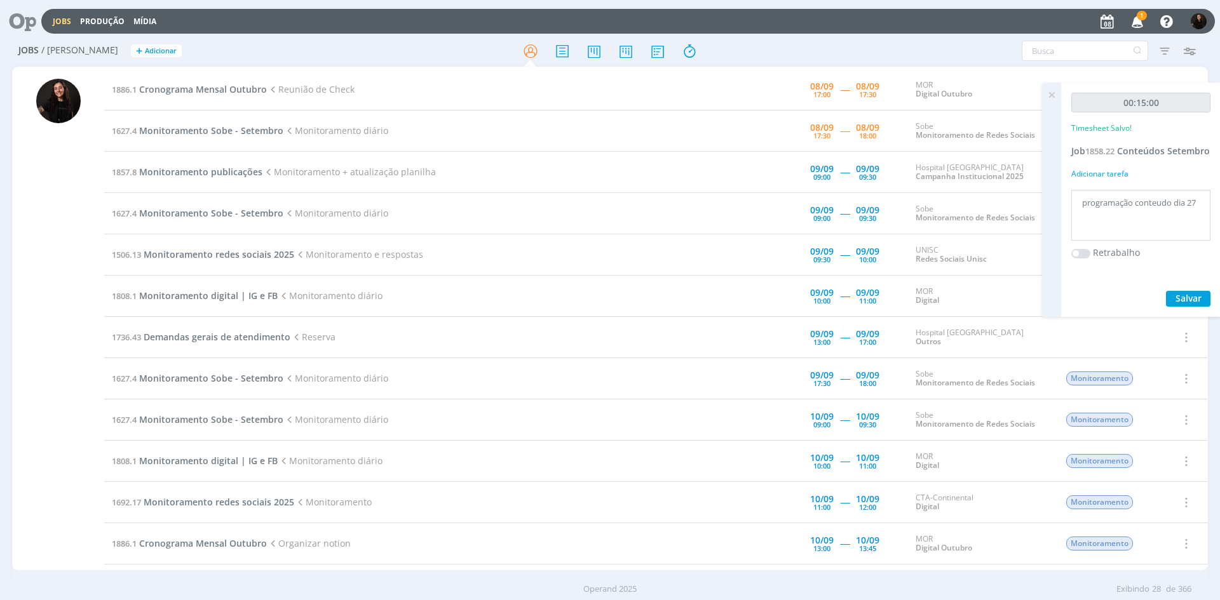
click at [1052, 95] on icon at bounding box center [1051, 95] width 23 height 25
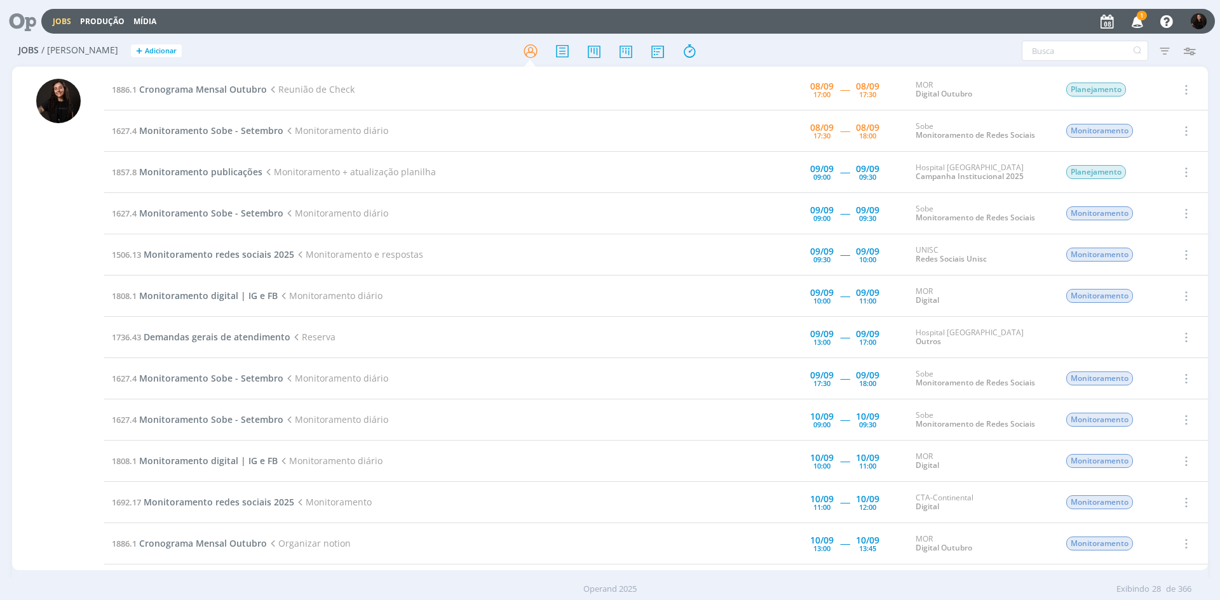
click at [1141, 13] on span "1" at bounding box center [1141, 16] width 10 height 10
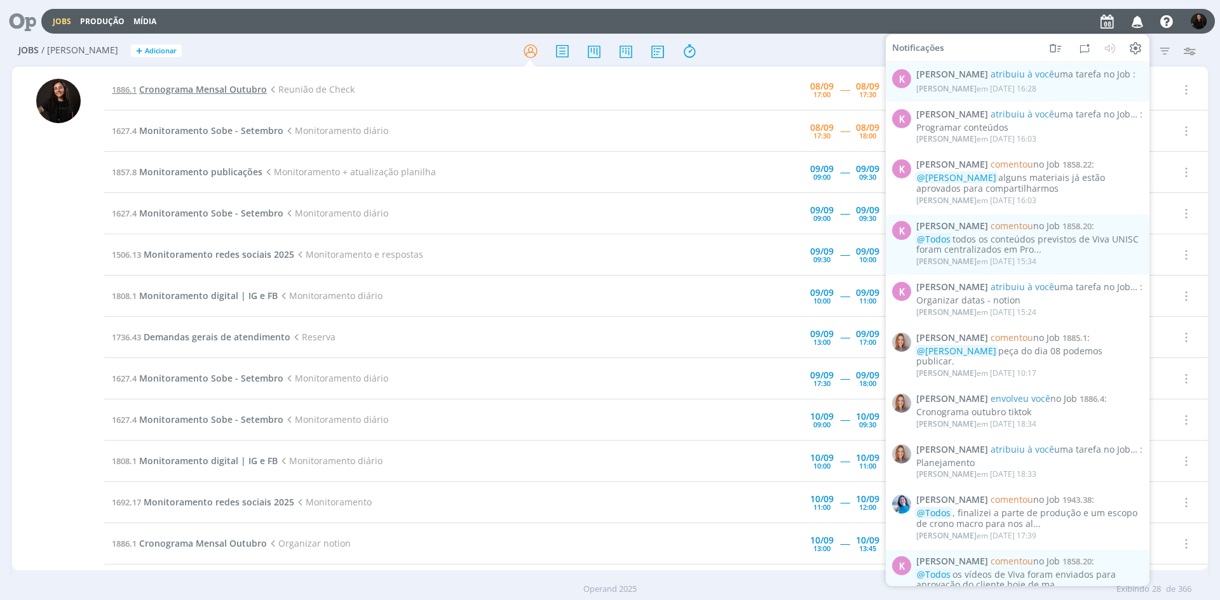
click at [236, 86] on span "Cronograma Mensal Outubro" at bounding box center [203, 89] width 128 height 12
